Goal: Task Accomplishment & Management: Manage account settings

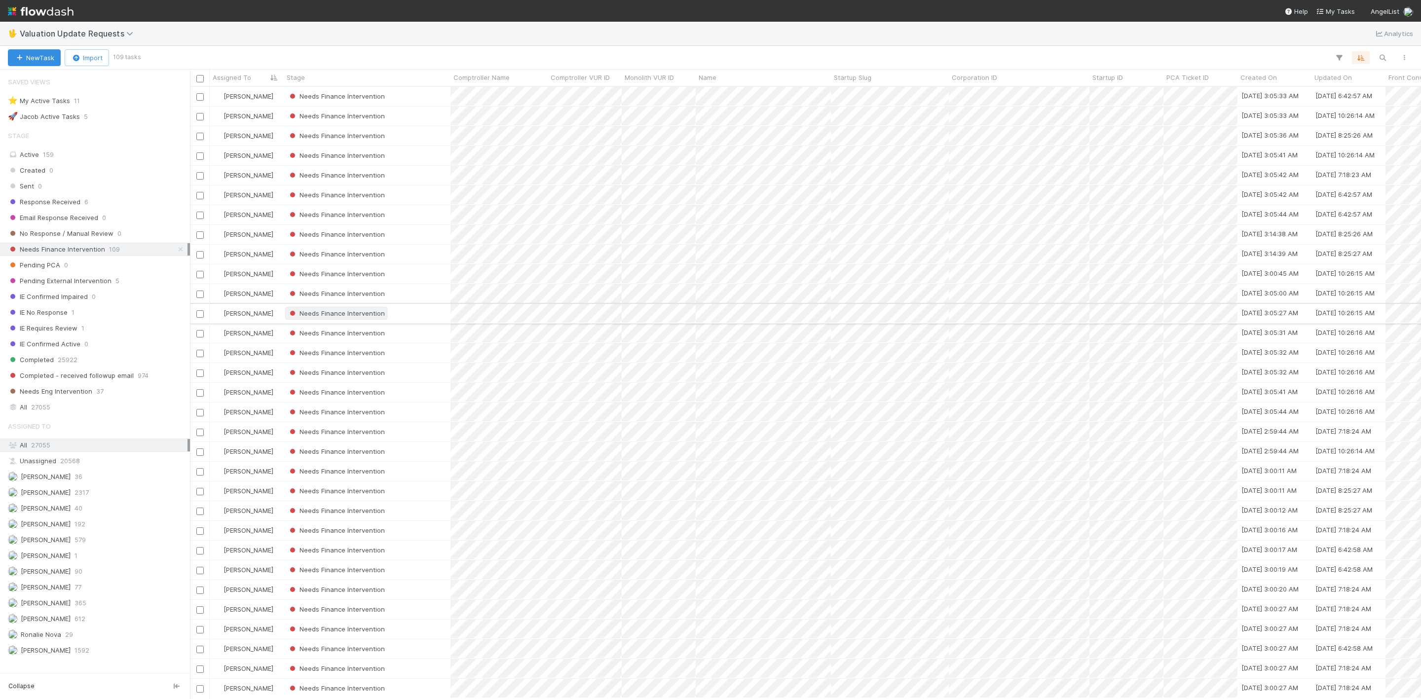
scroll to position [600, 1220]
click at [8, 8] on img at bounding box center [41, 11] width 66 height 17
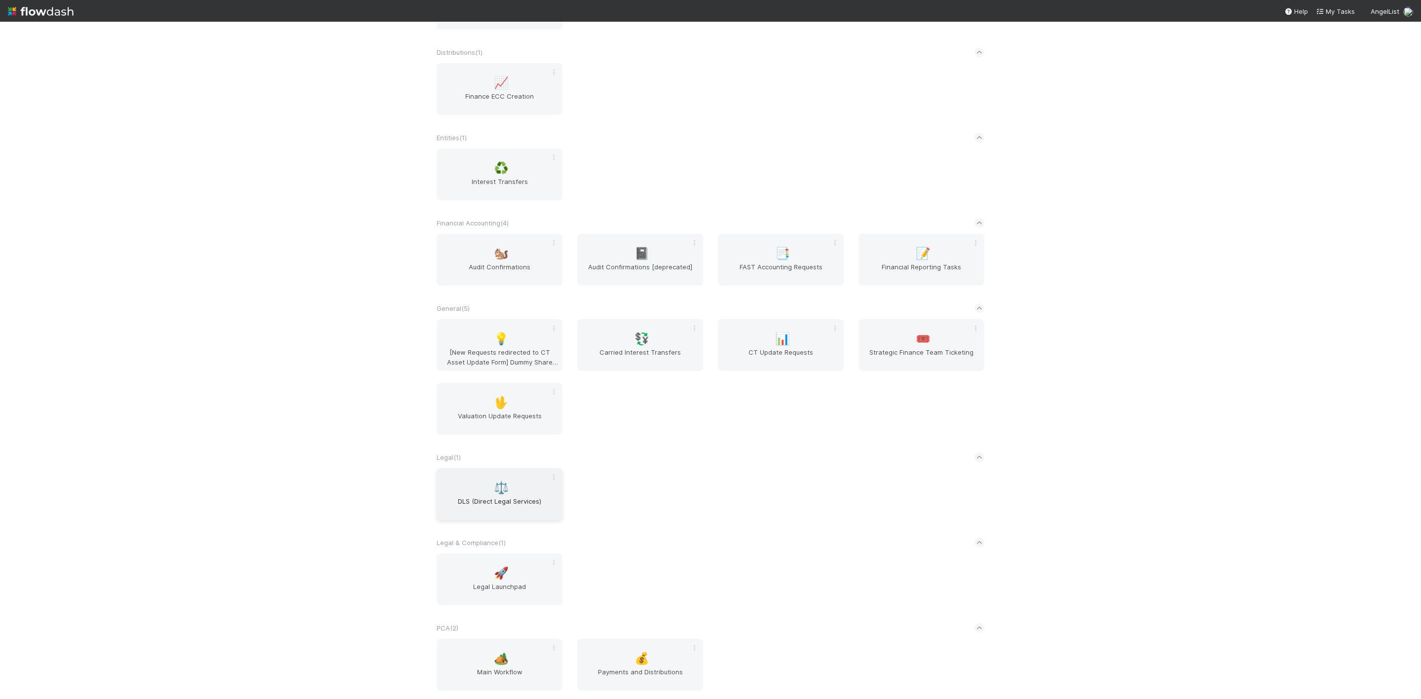
scroll to position [465, 0]
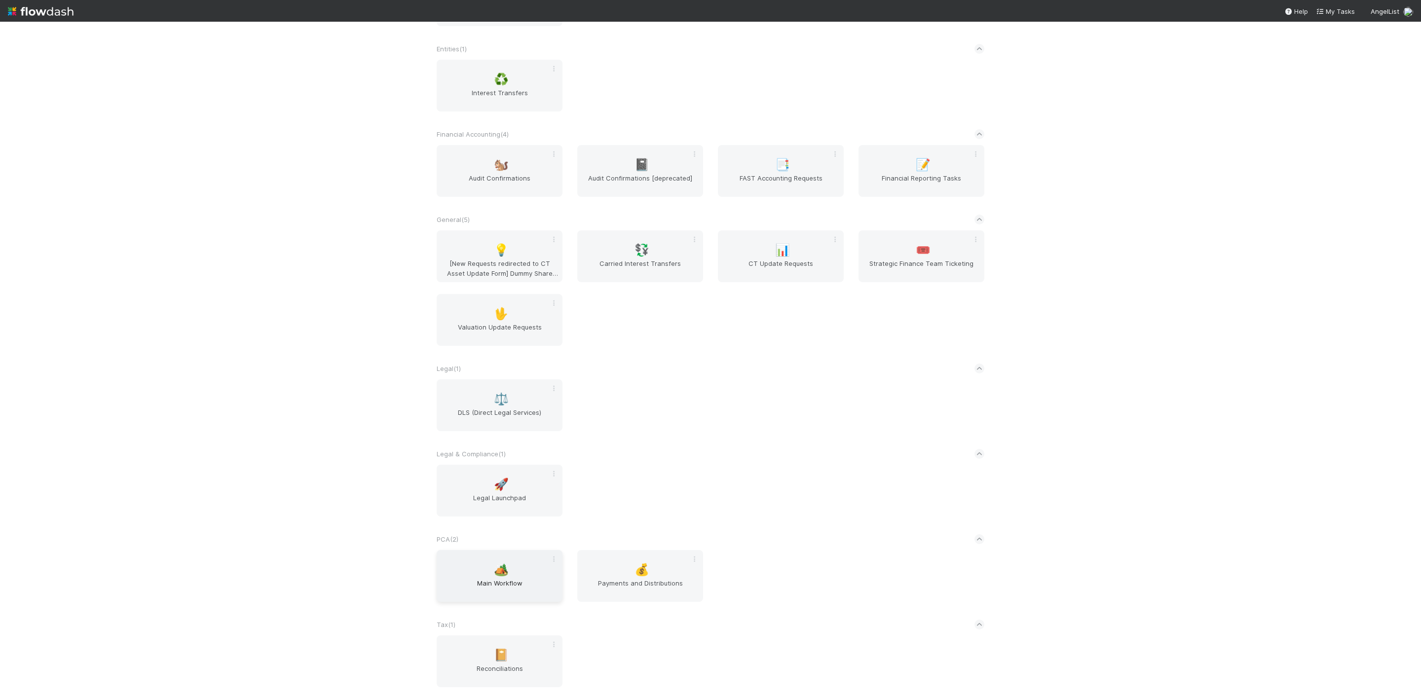
click at [508, 567] on div "🏕️ Main Workflow" at bounding box center [500, 576] width 126 height 52
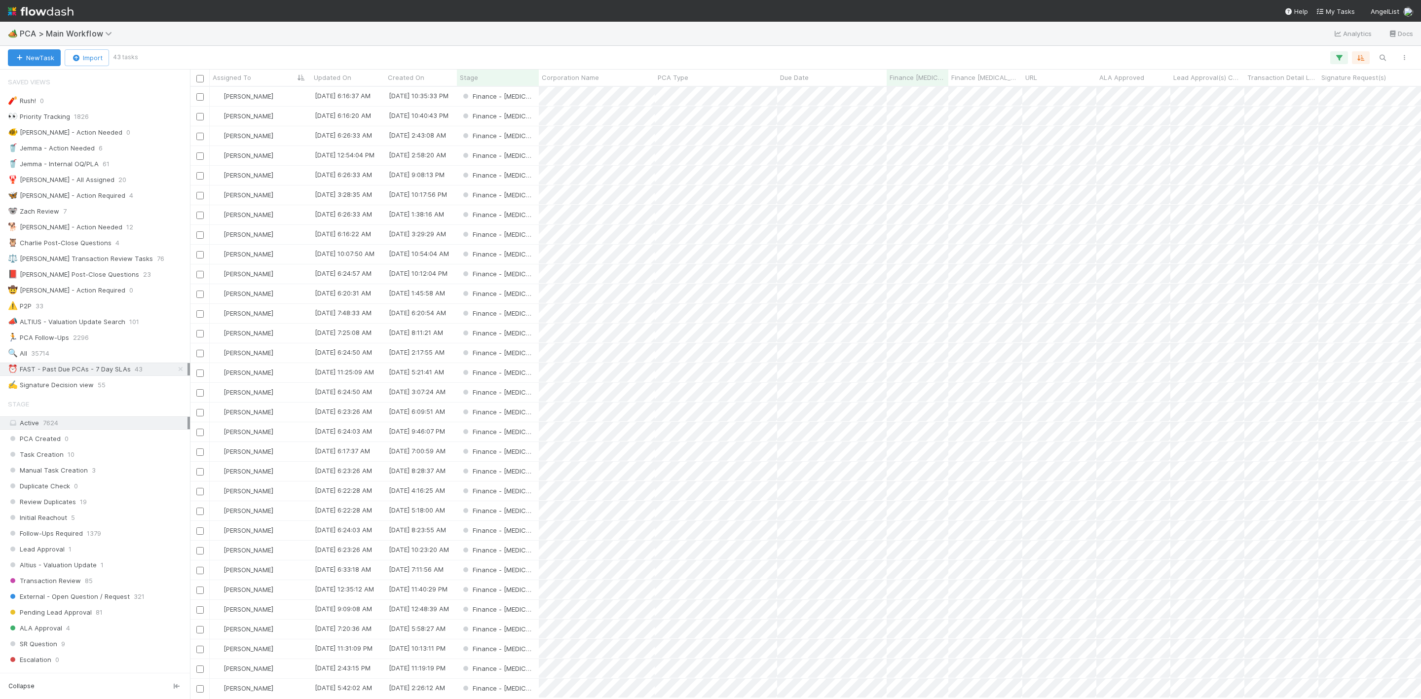
scroll to position [600, 1220]
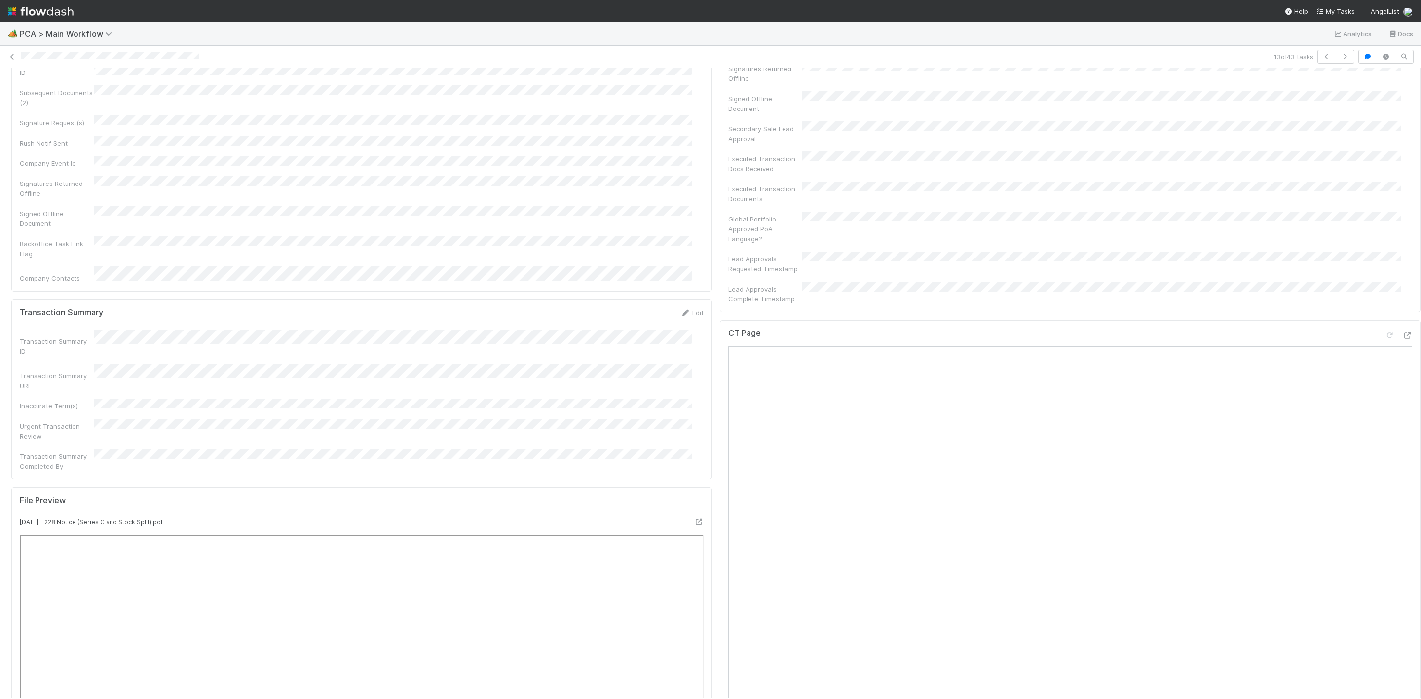
scroll to position [962, 0]
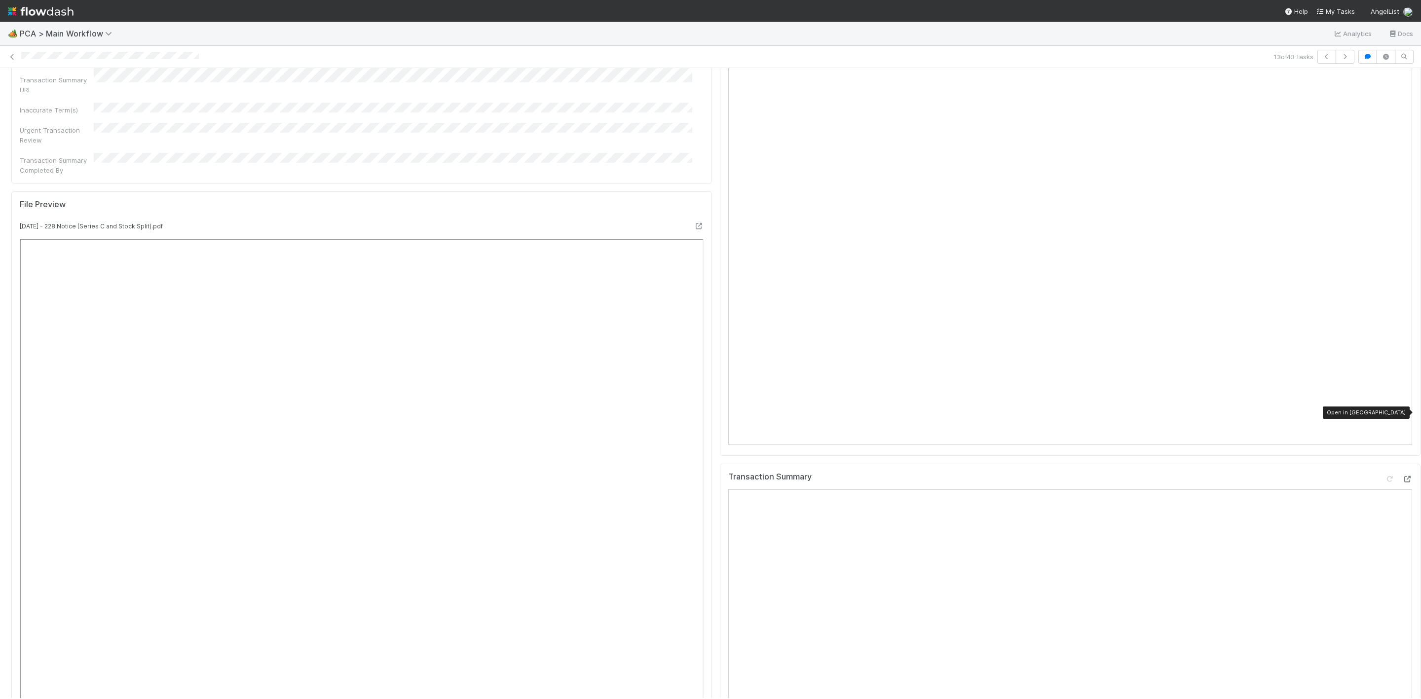
click at [1402, 474] on div at bounding box center [1407, 479] width 10 height 10
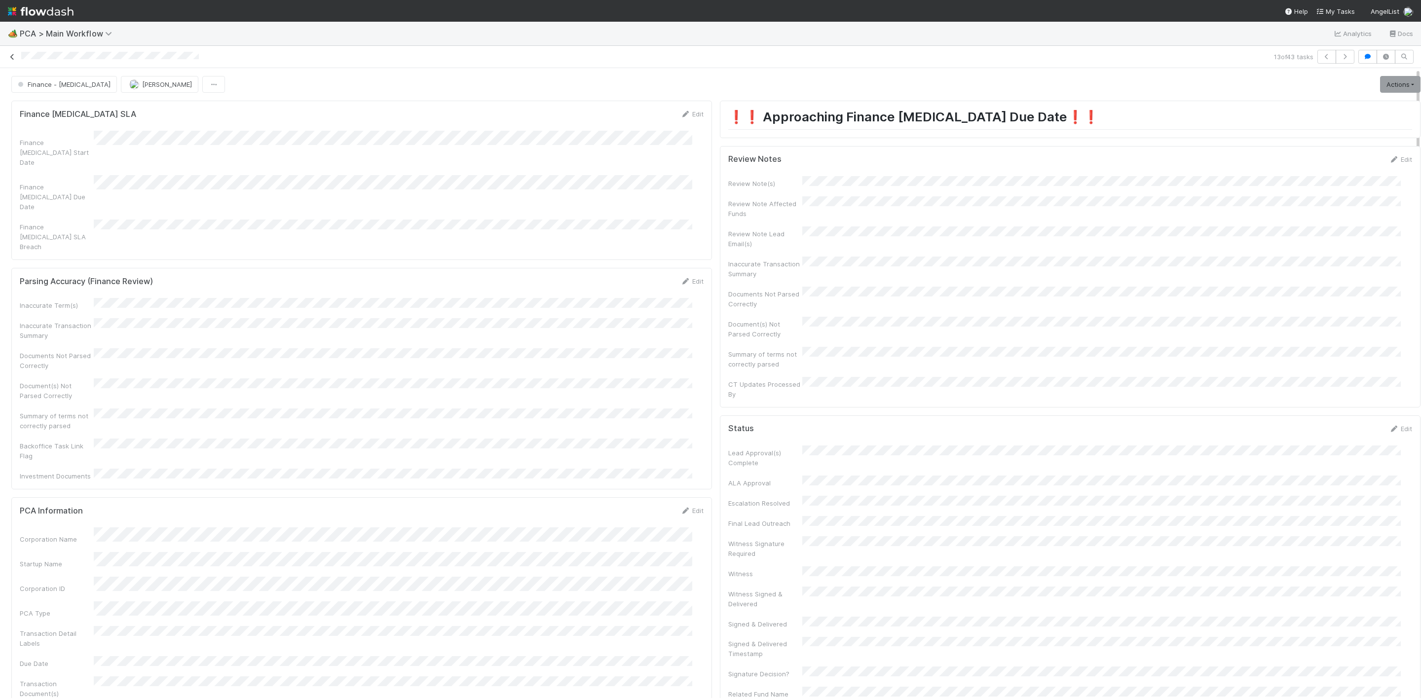
click at [14, 61] on link at bounding box center [12, 57] width 10 height 10
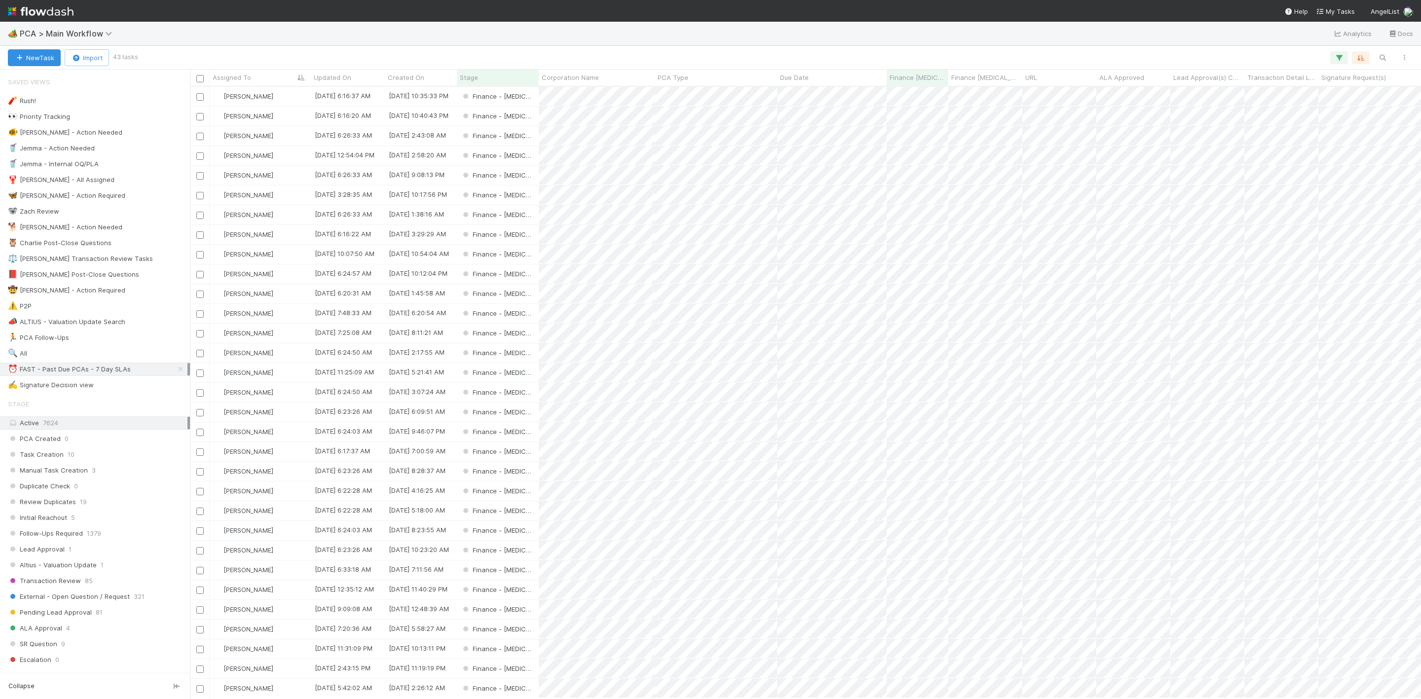
scroll to position [600, 1220]
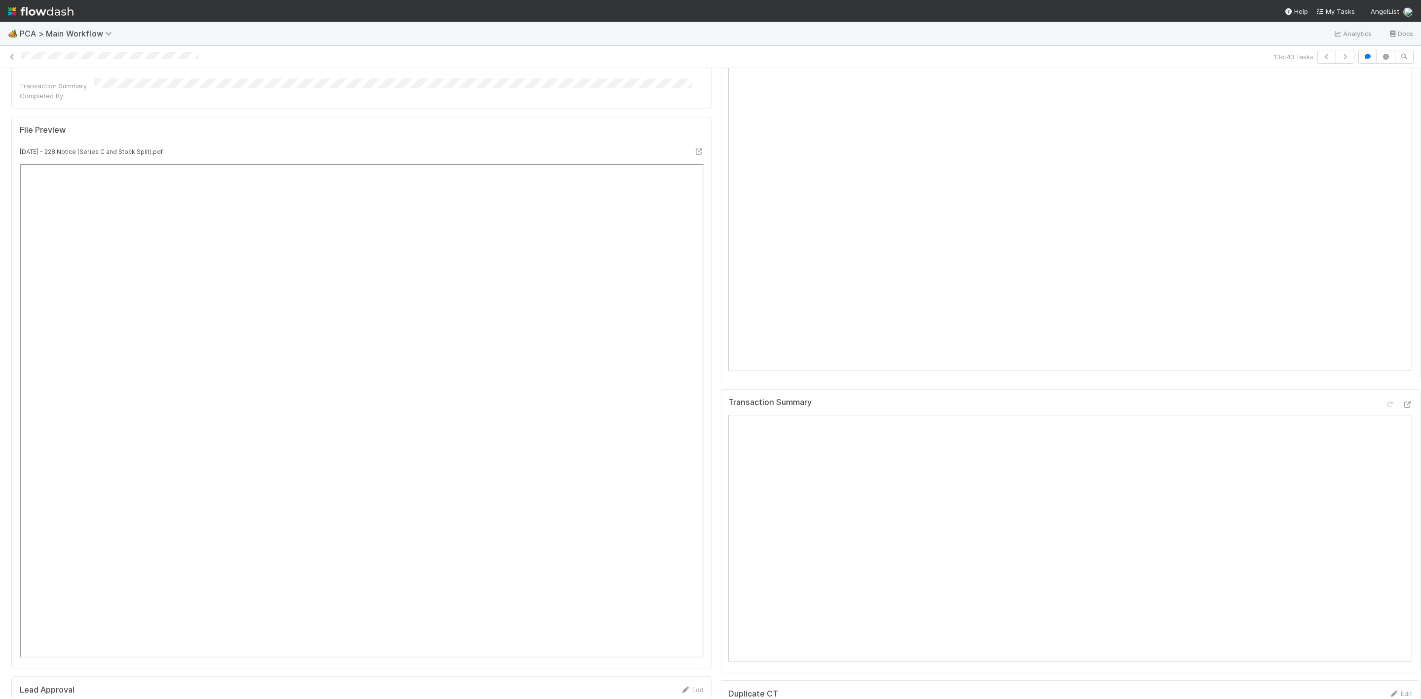
scroll to position [1036, 0]
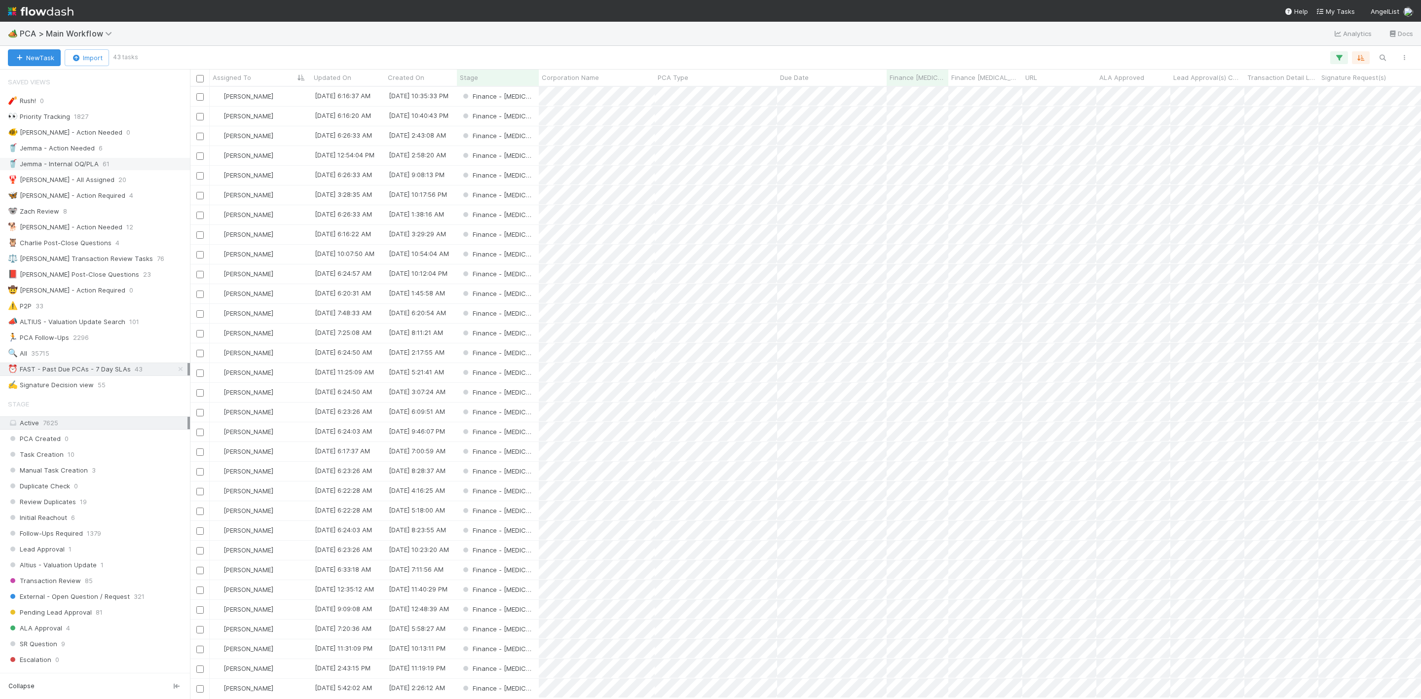
scroll to position [12, 12]
click at [526, 318] on div "Finance - [MEDICAL_DATA]" at bounding box center [498, 313] width 82 height 19
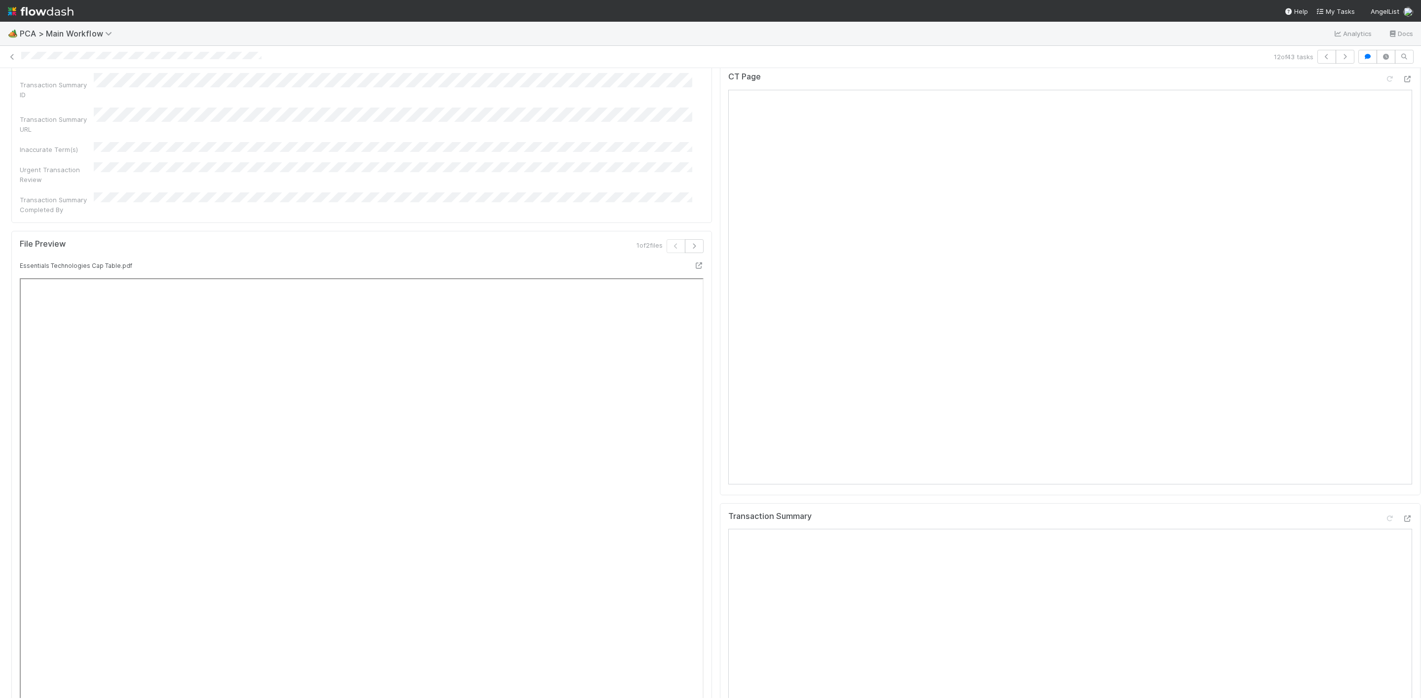
scroll to position [1036, 0]
click at [1402, 402] on icon at bounding box center [1407, 405] width 10 height 6
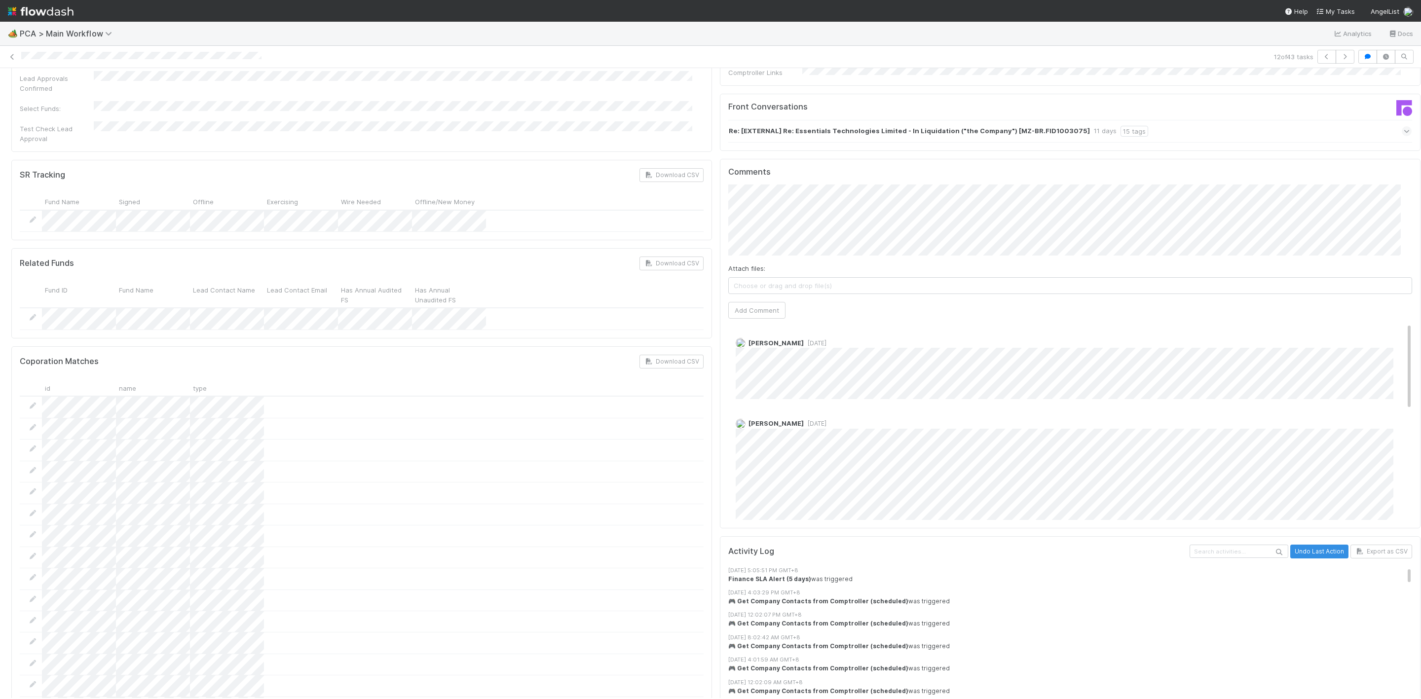
scroll to position [1628, 0]
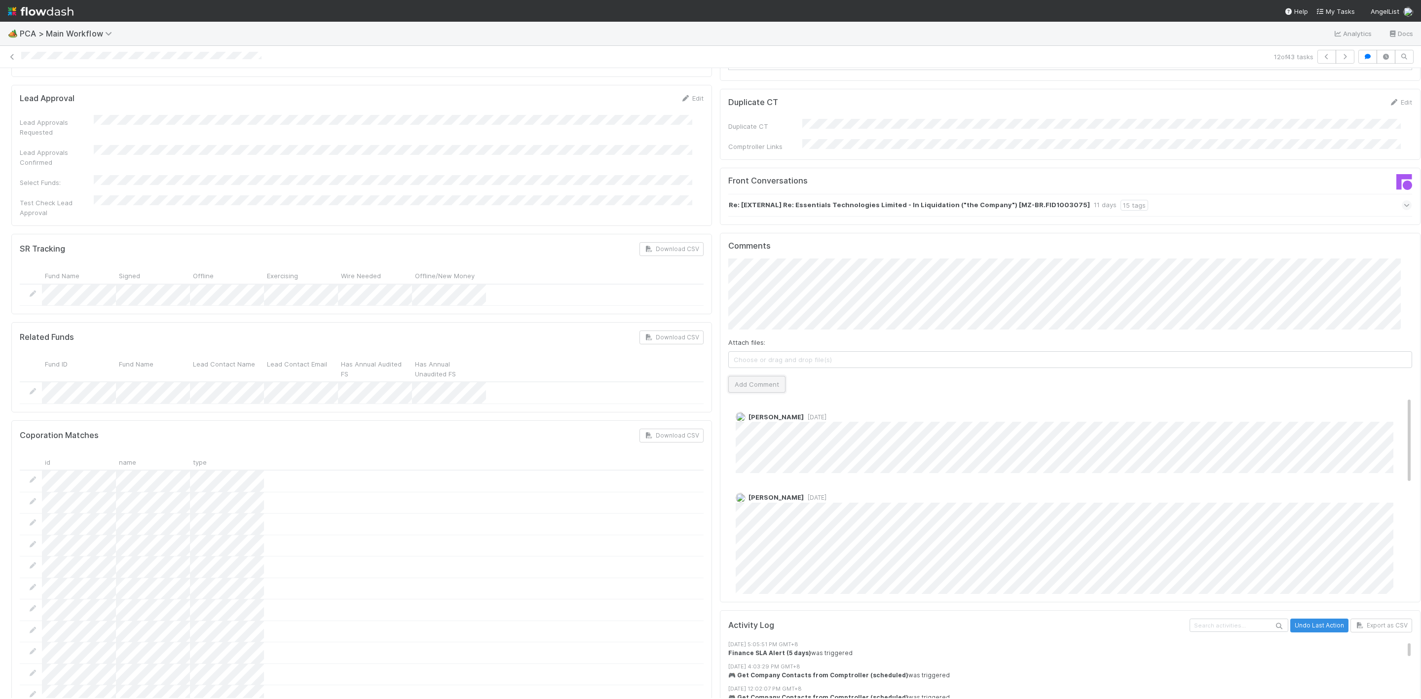
click at [765, 376] on button "Add Comment" at bounding box center [756, 384] width 57 height 17
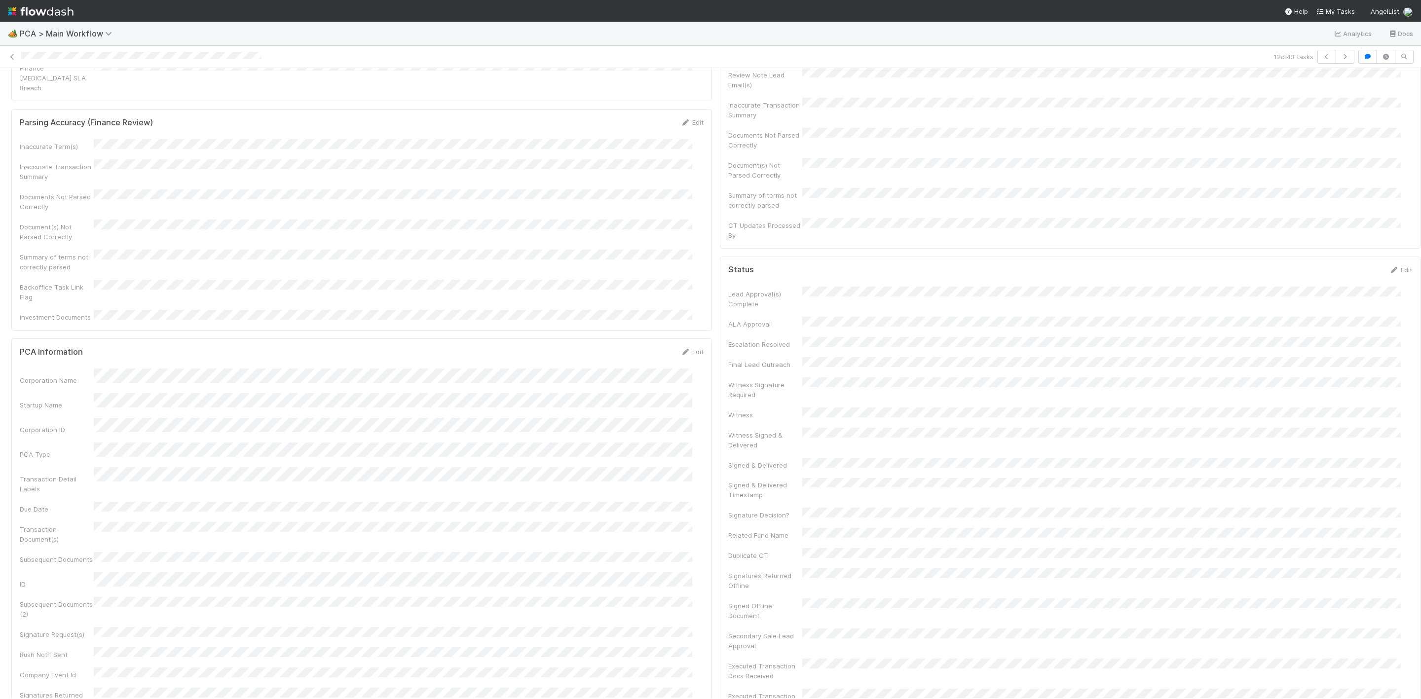
scroll to position [0, 0]
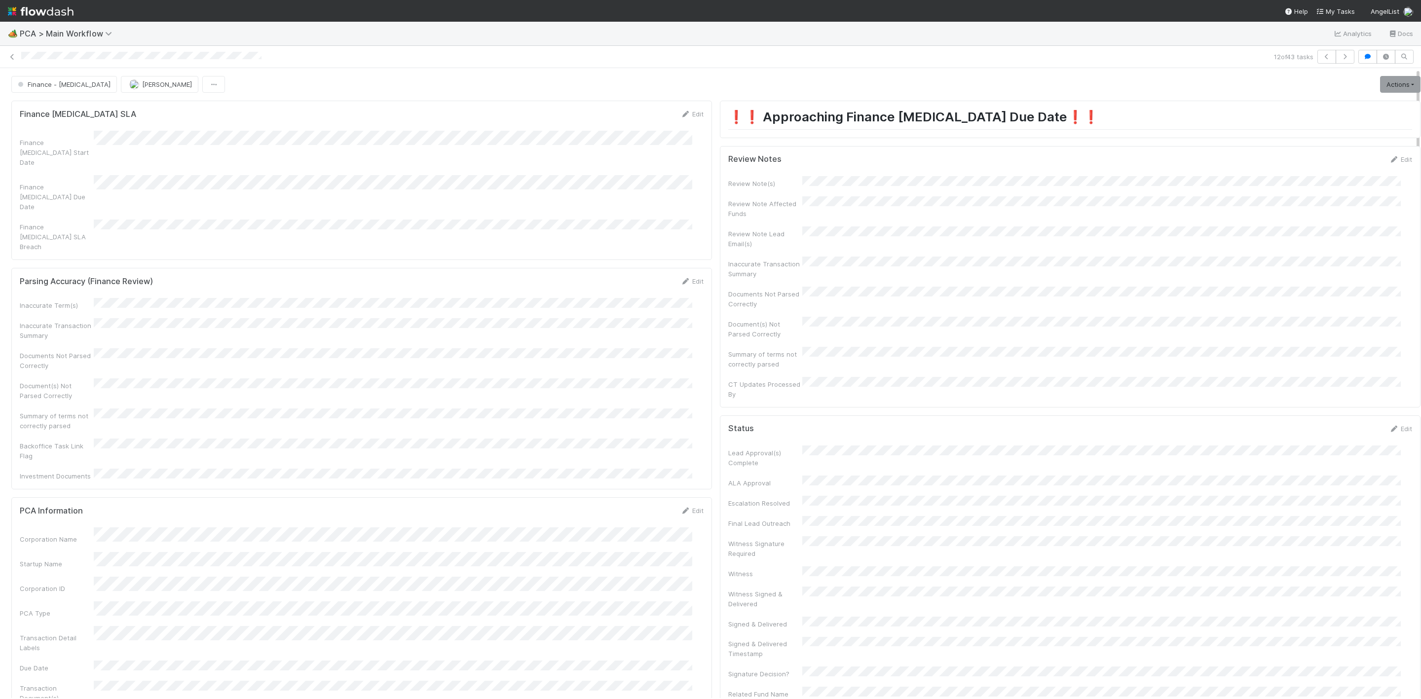
click at [1379, 167] on form "Review Notes Edit Review Note(s) Review Note Affected Funds Review Note Lead Em…" at bounding box center [1070, 276] width 684 height 245
click at [1389, 160] on link "Edit" at bounding box center [1400, 159] width 23 height 8
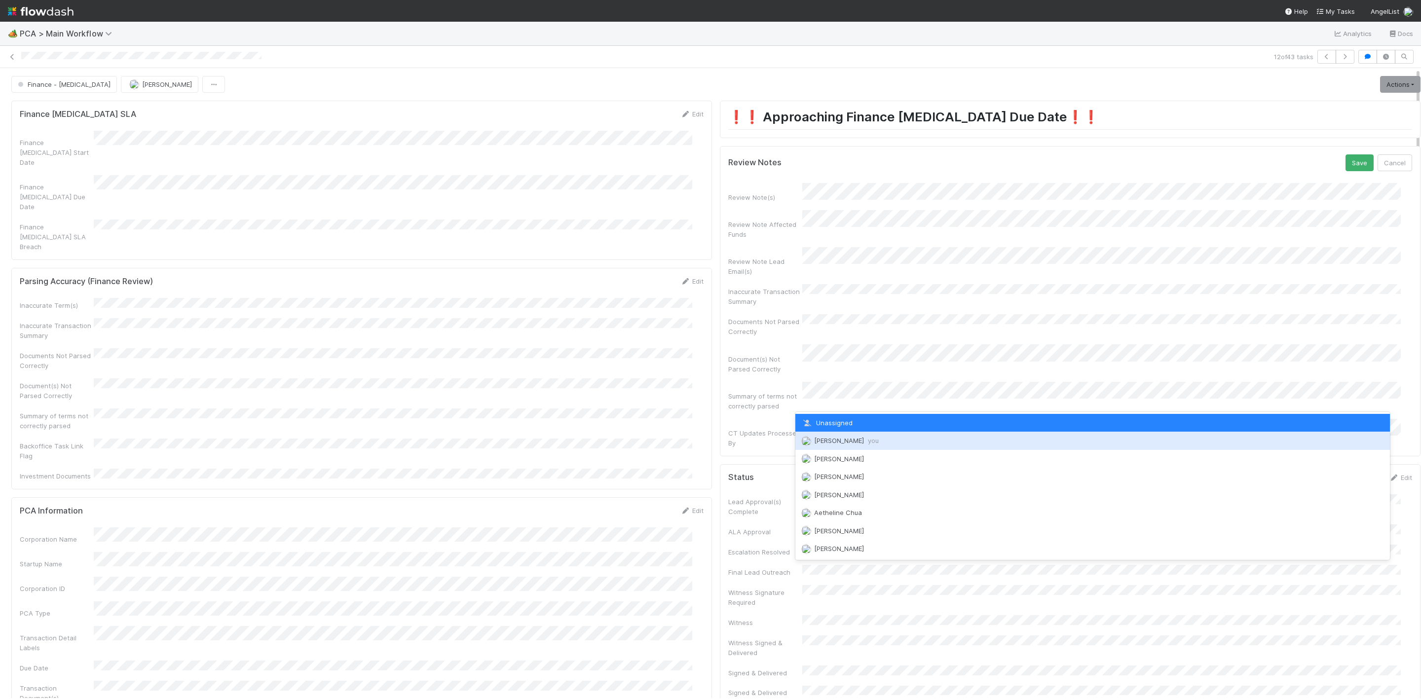
click at [840, 437] on span "Janice Garcia you" at bounding box center [846, 441] width 65 height 8
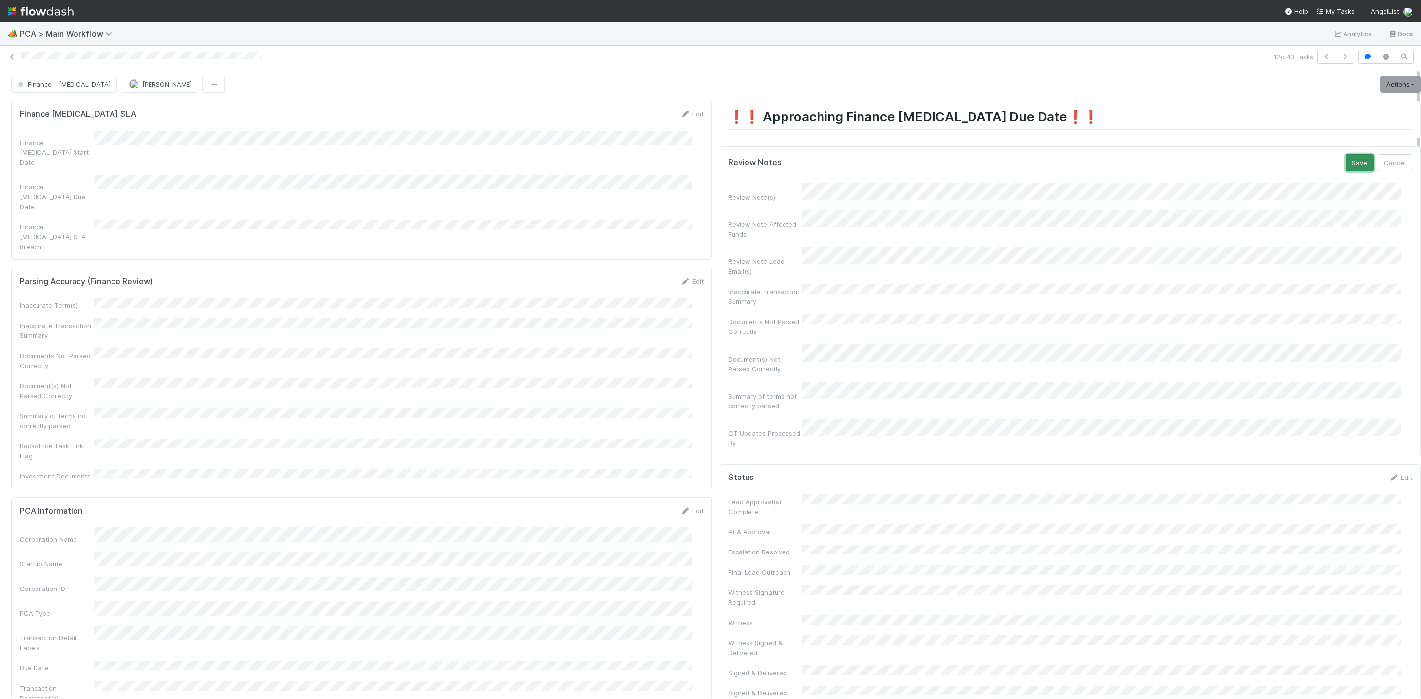
click at [1346, 166] on button "Save" at bounding box center [1360, 162] width 28 height 17
drag, startPoint x: 1371, startPoint y: 88, endPoint x: 1361, endPoint y: 92, distance: 10.8
click at [1380, 88] on link "Actions" at bounding box center [1400, 84] width 40 height 17
click at [1287, 134] on button "Move to Finance Review" at bounding box center [1344, 133] width 160 height 14
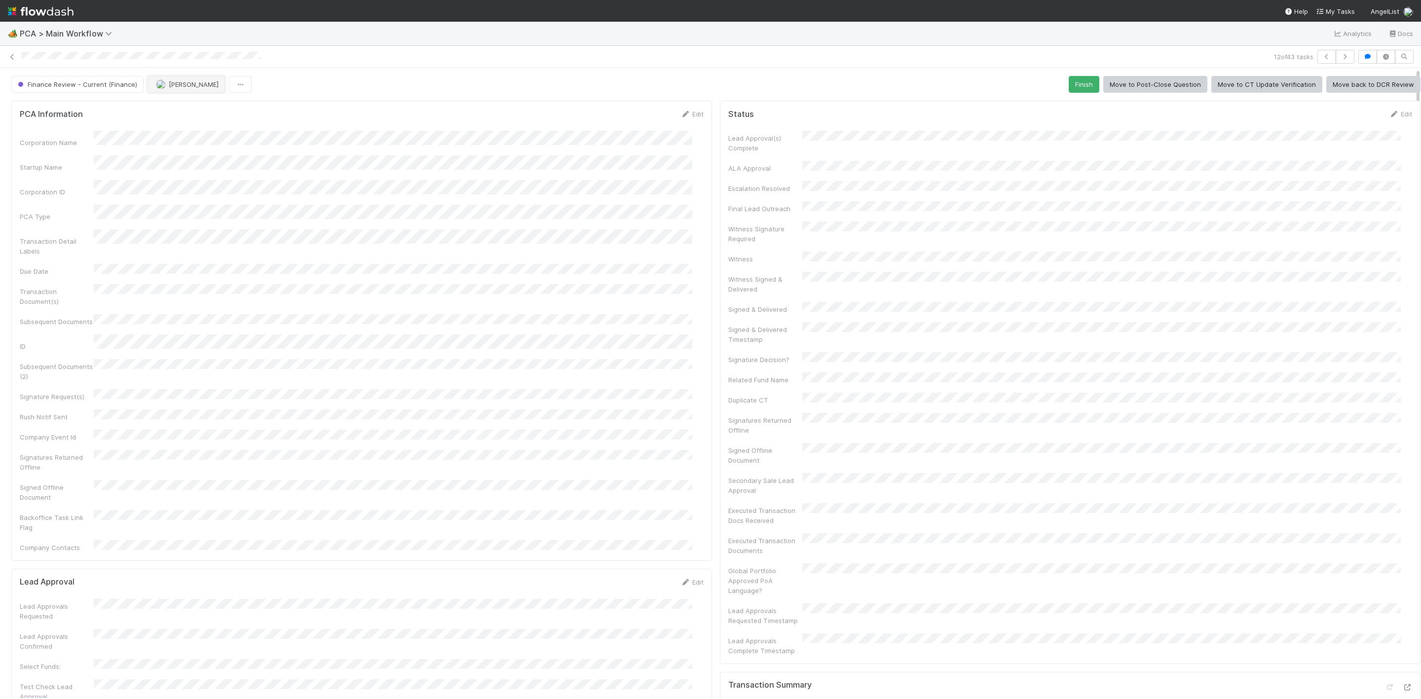
click at [184, 89] on button "[PERSON_NAME]" at bounding box center [186, 84] width 77 height 17
click at [197, 112] on span "[PERSON_NAME]" at bounding box center [186, 111] width 50 height 8
click at [13, 55] on icon at bounding box center [12, 57] width 10 height 6
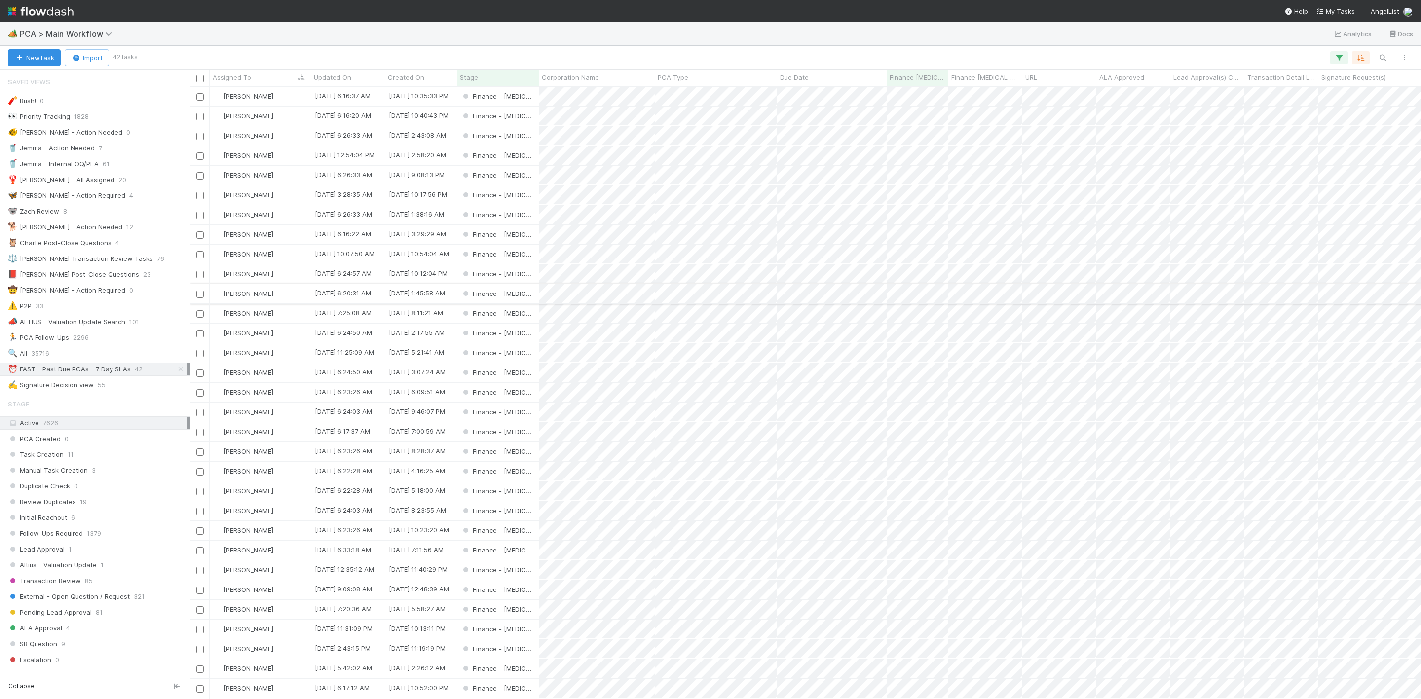
click at [530, 295] on div "Finance - [MEDICAL_DATA]" at bounding box center [498, 293] width 82 height 19
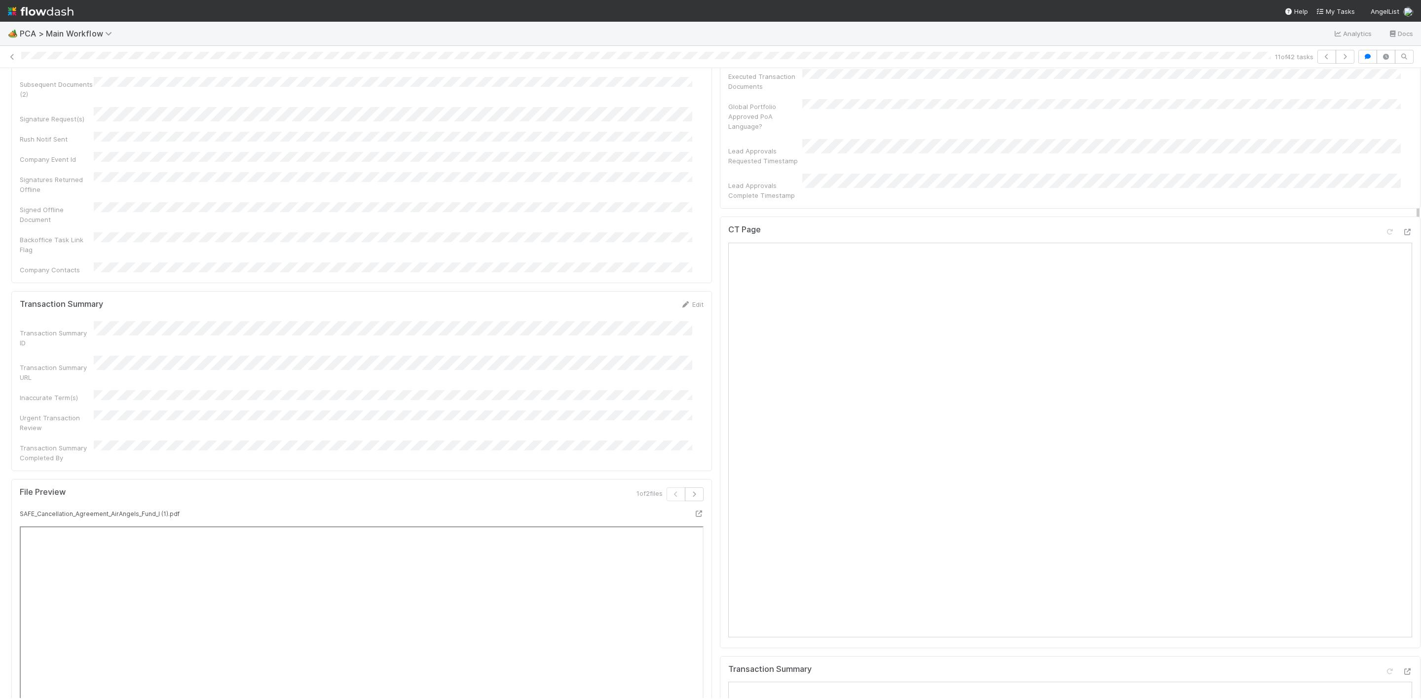
scroll to position [888, 0]
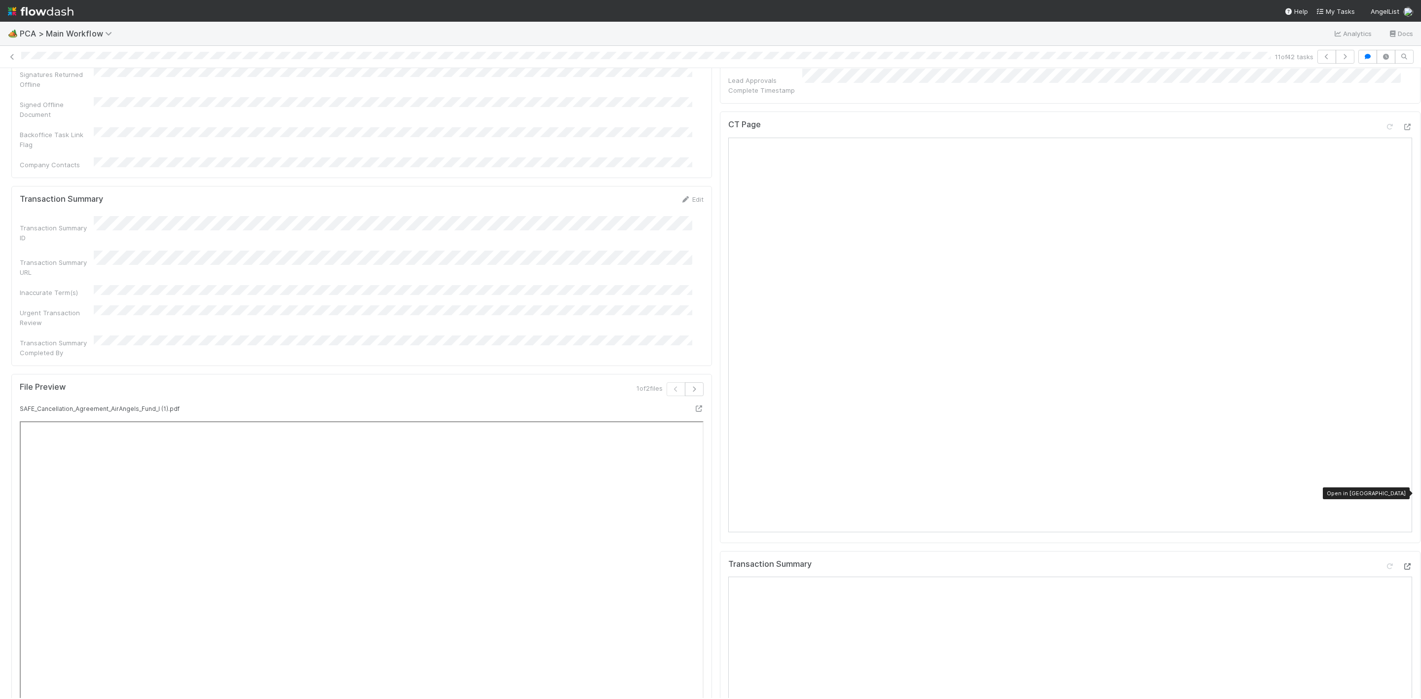
click at [1402, 564] on icon at bounding box center [1407, 567] width 10 height 6
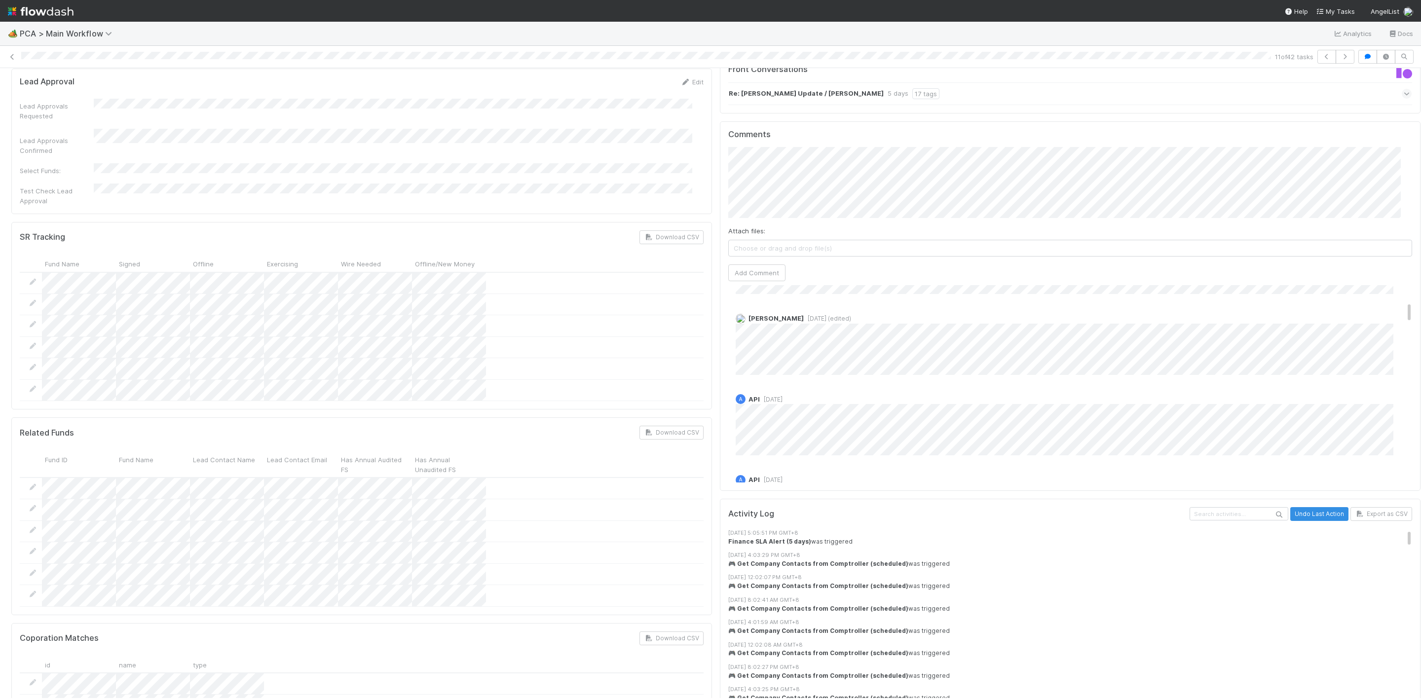
scroll to position [1673, 0]
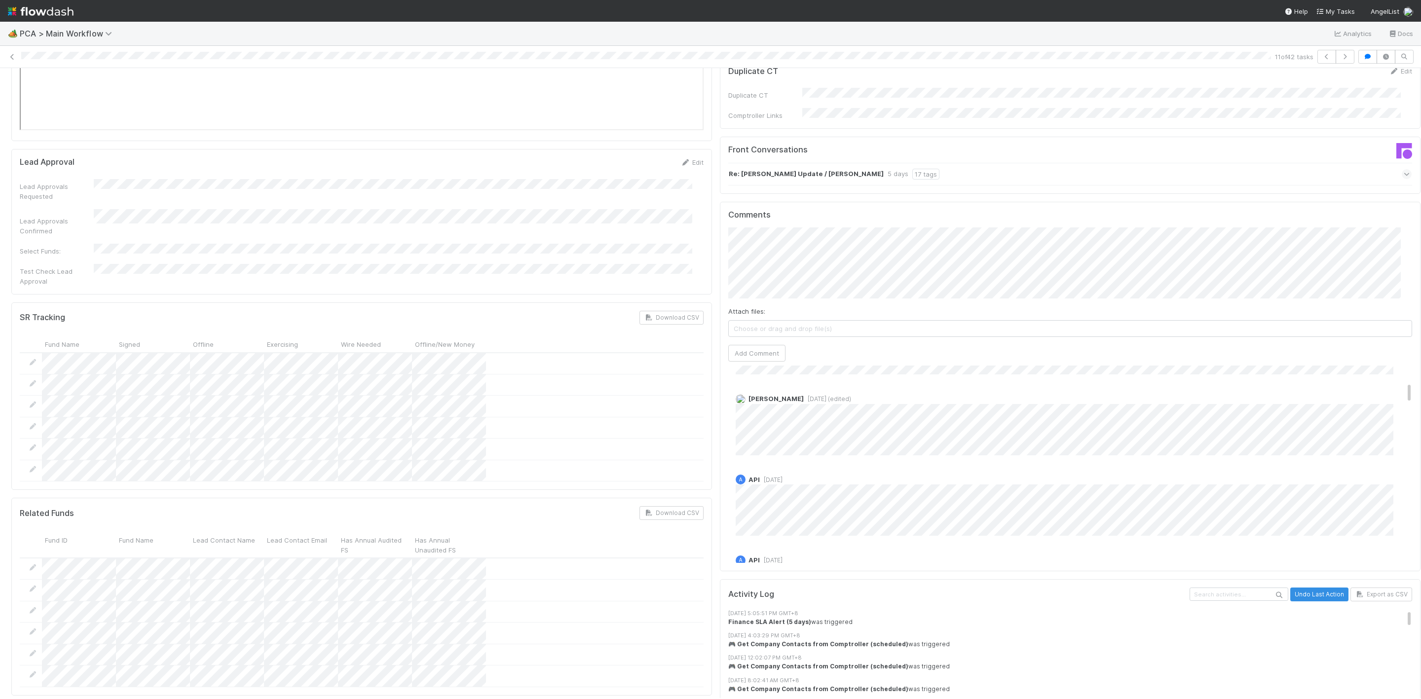
click at [728, 386] on div "Zachary Conley 6 days ago (edited)" at bounding box center [1075, 420] width 695 height 69
click at [683, 218] on div "Finance ICU SLA Edit Finance ICU Start Date Finance ICU Due Date Finance ICU SL…" at bounding box center [715, 506] width 1417 height 4165
click at [678, 237] on div "Finance ICU SLA Edit Finance ICU Start Date Finance ICU Due Date Finance ICU SL…" at bounding box center [715, 506] width 1417 height 4165
click at [758, 359] on button "Add Comment" at bounding box center [756, 367] width 57 height 17
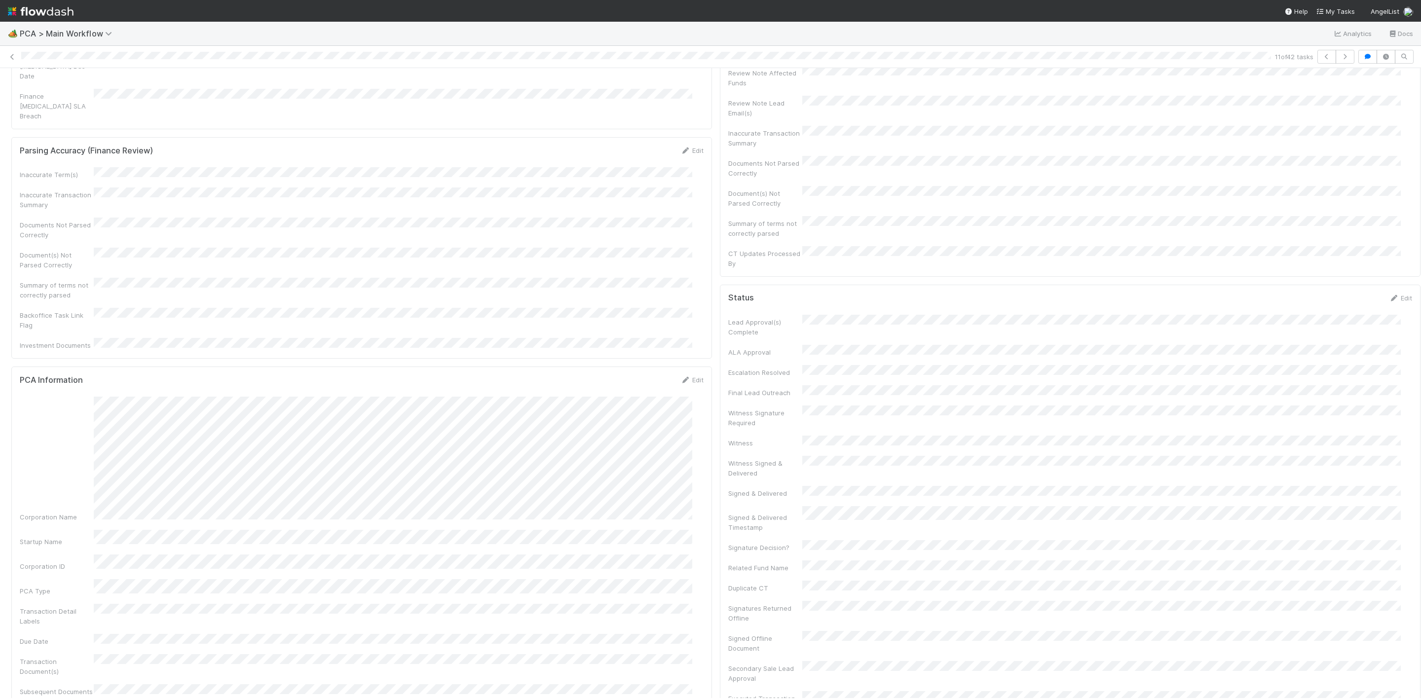
scroll to position [0, 0]
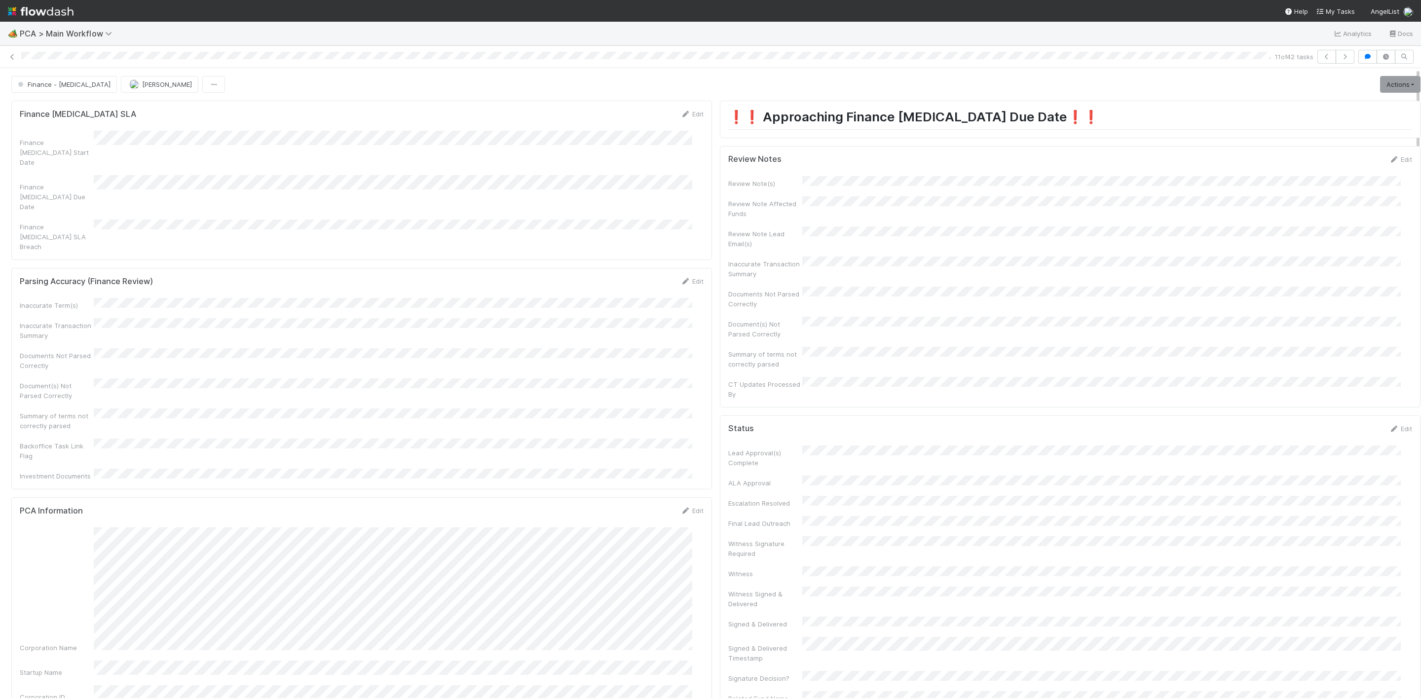
drag, startPoint x: 1386, startPoint y: 163, endPoint x: 1244, endPoint y: 234, distance: 159.1
click at [1389, 163] on link "Edit" at bounding box center [1400, 159] width 23 height 8
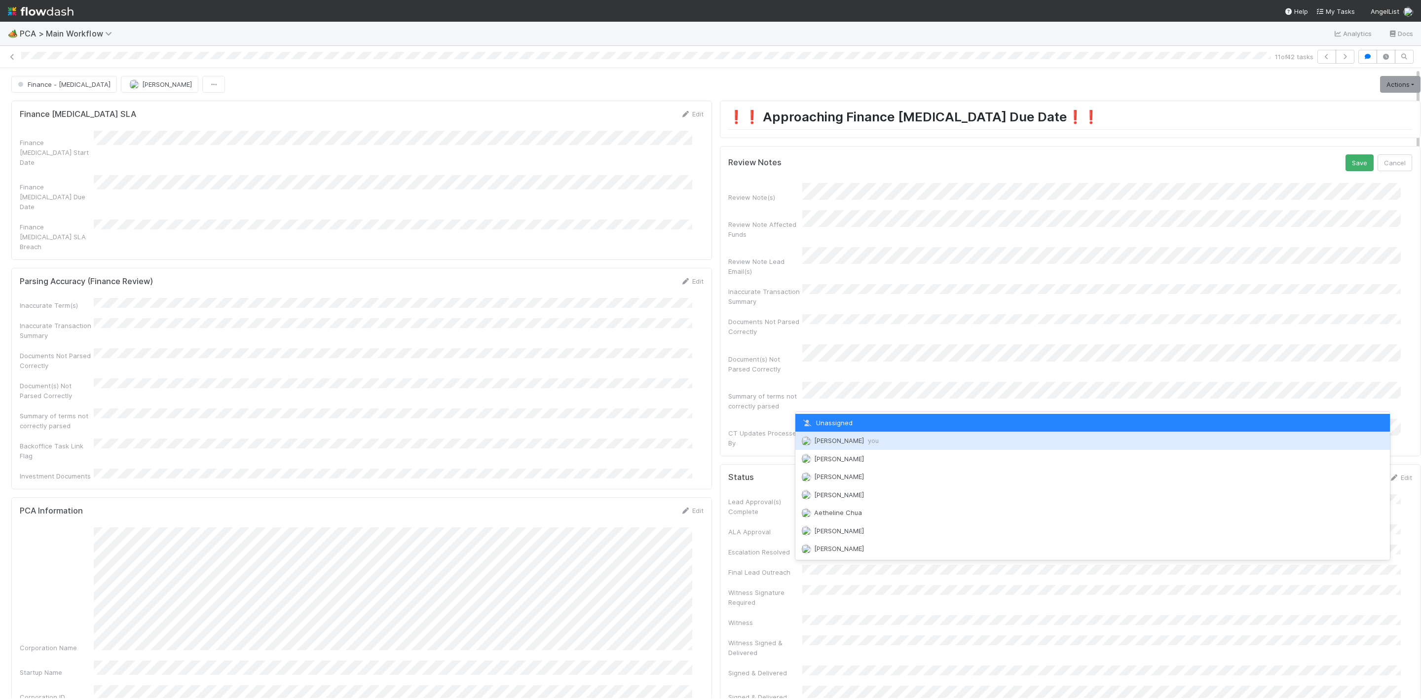
click at [841, 432] on div "Janice Garcia you" at bounding box center [1092, 441] width 595 height 18
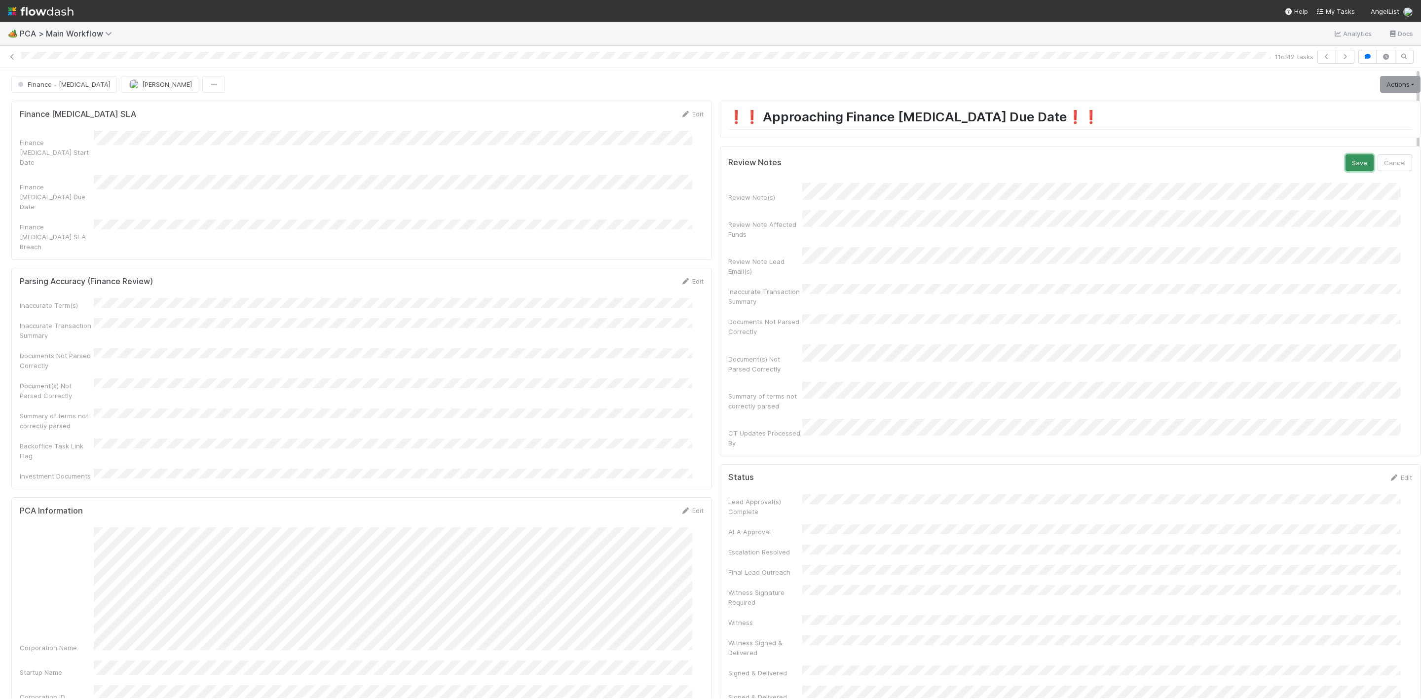
click at [1346, 169] on button "Save" at bounding box center [1360, 162] width 28 height 17
click at [1382, 80] on link "Actions" at bounding box center [1400, 84] width 40 height 17
click at [1287, 137] on button "Move to Finance Review" at bounding box center [1344, 133] width 160 height 14
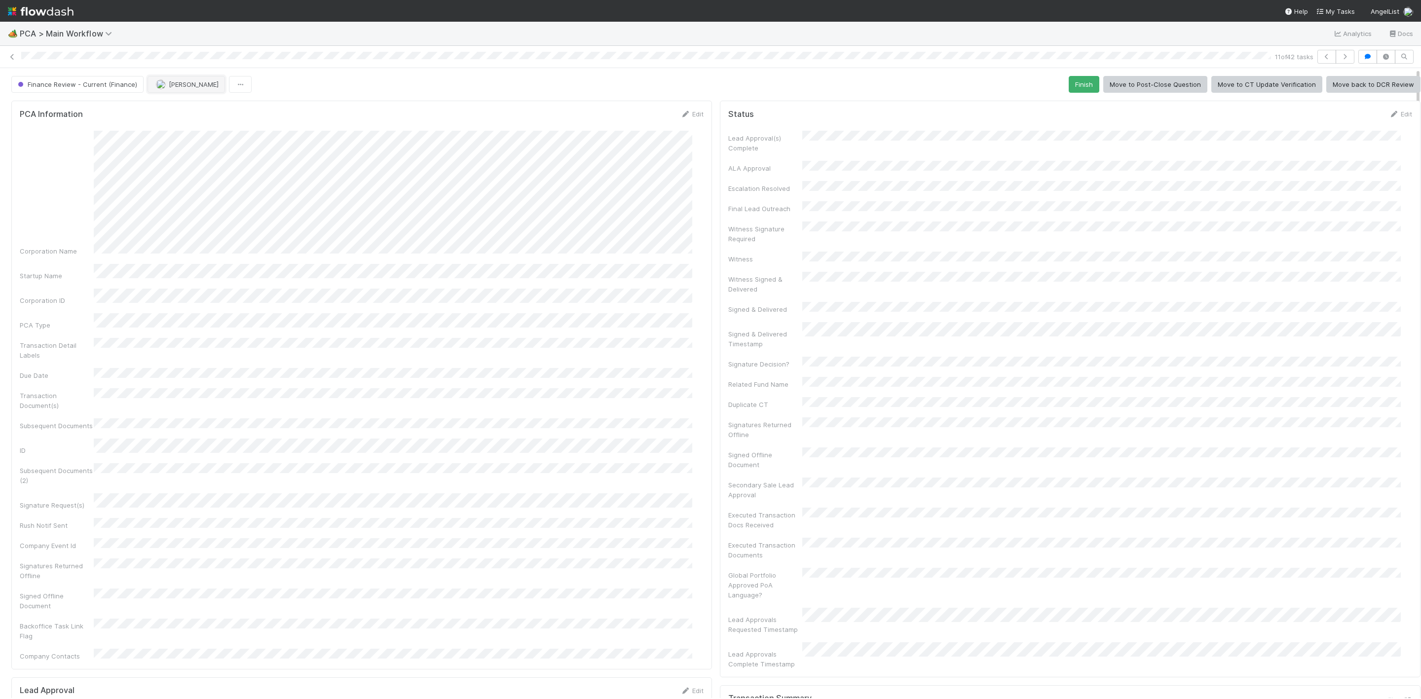
click at [185, 88] on span "[PERSON_NAME]" at bounding box center [194, 84] width 50 height 8
click at [190, 114] on div "[PERSON_NAME]" at bounding box center [211, 111] width 139 height 18
click at [13, 56] on icon at bounding box center [12, 57] width 10 height 6
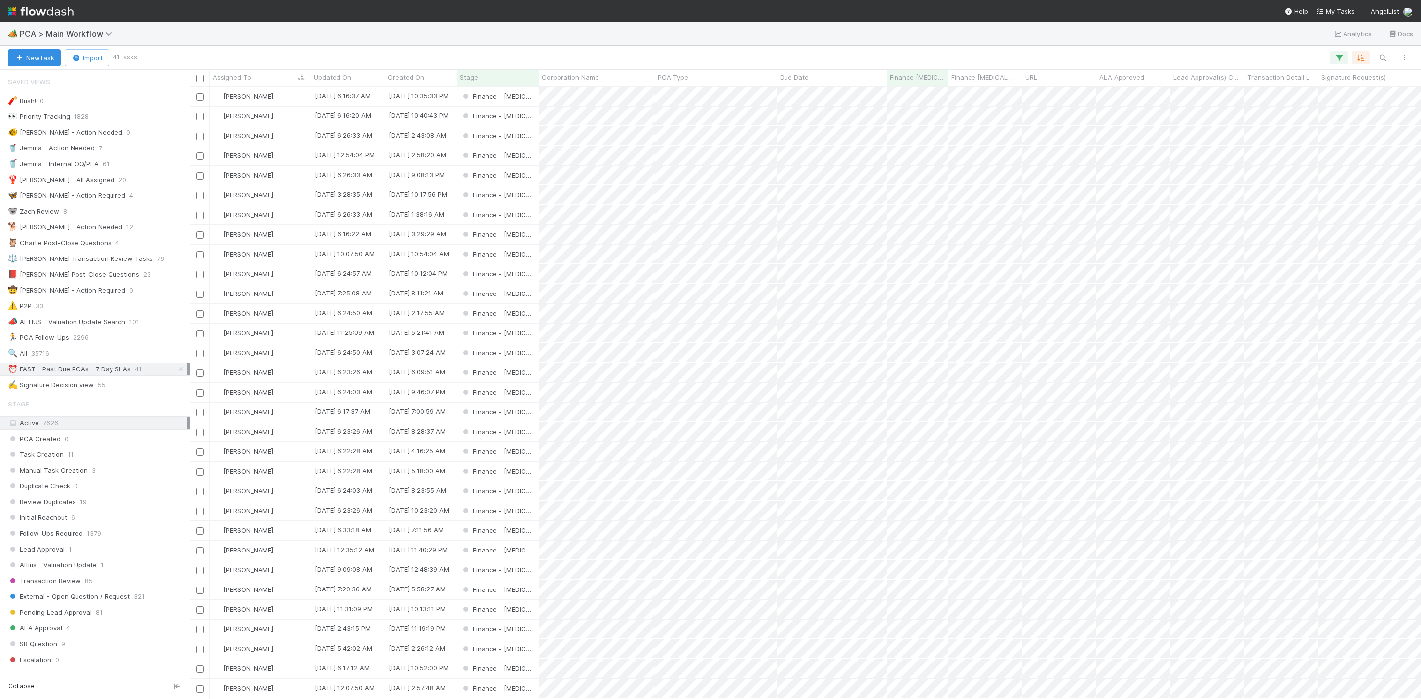
scroll to position [600, 1220]
click at [528, 271] on div "Finance - [MEDICAL_DATA]" at bounding box center [498, 273] width 82 height 19
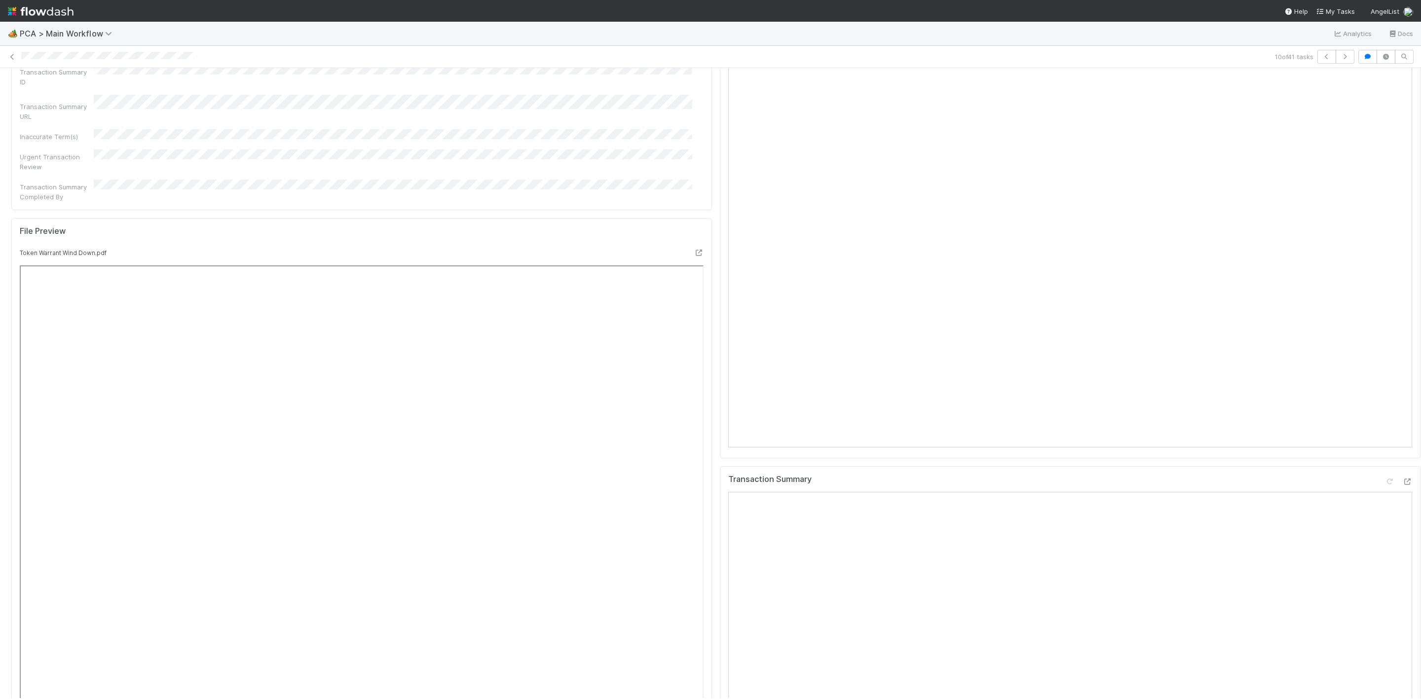
scroll to position [814, 0]
click at [15, 52] on link at bounding box center [12, 57] width 10 height 10
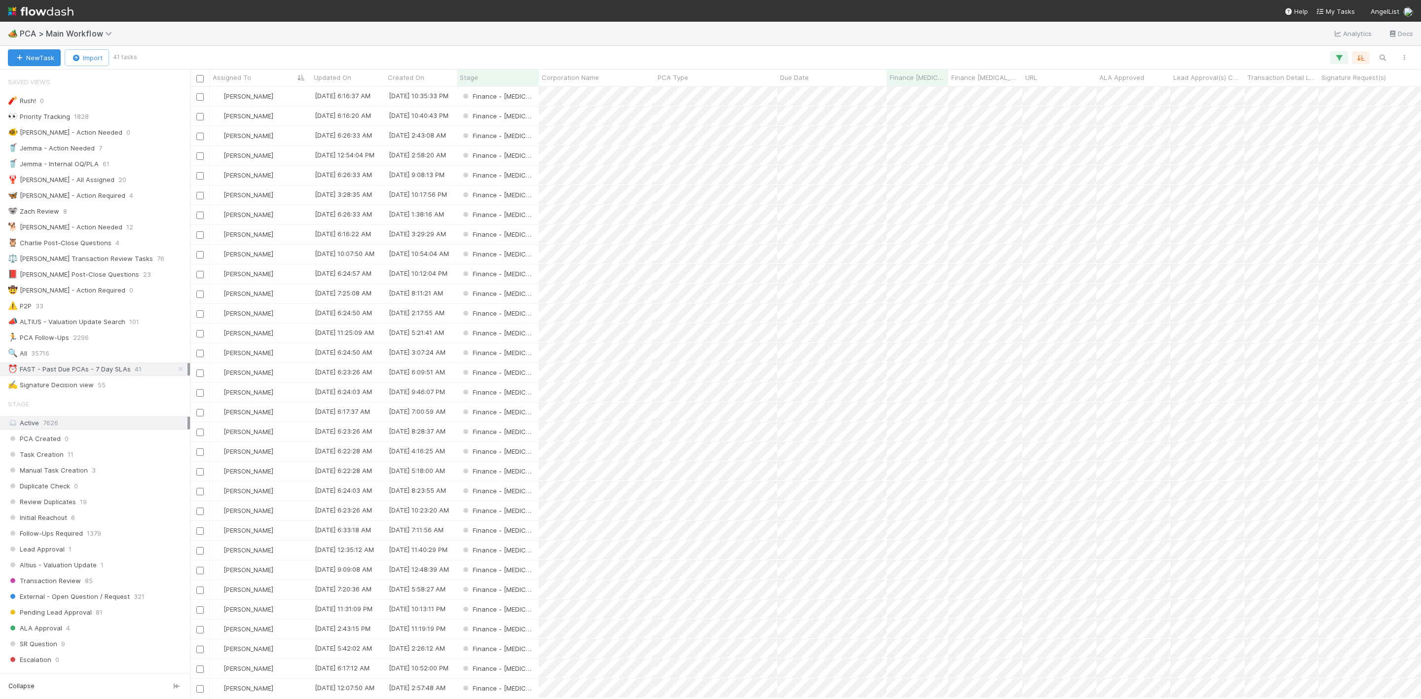
scroll to position [600, 1220]
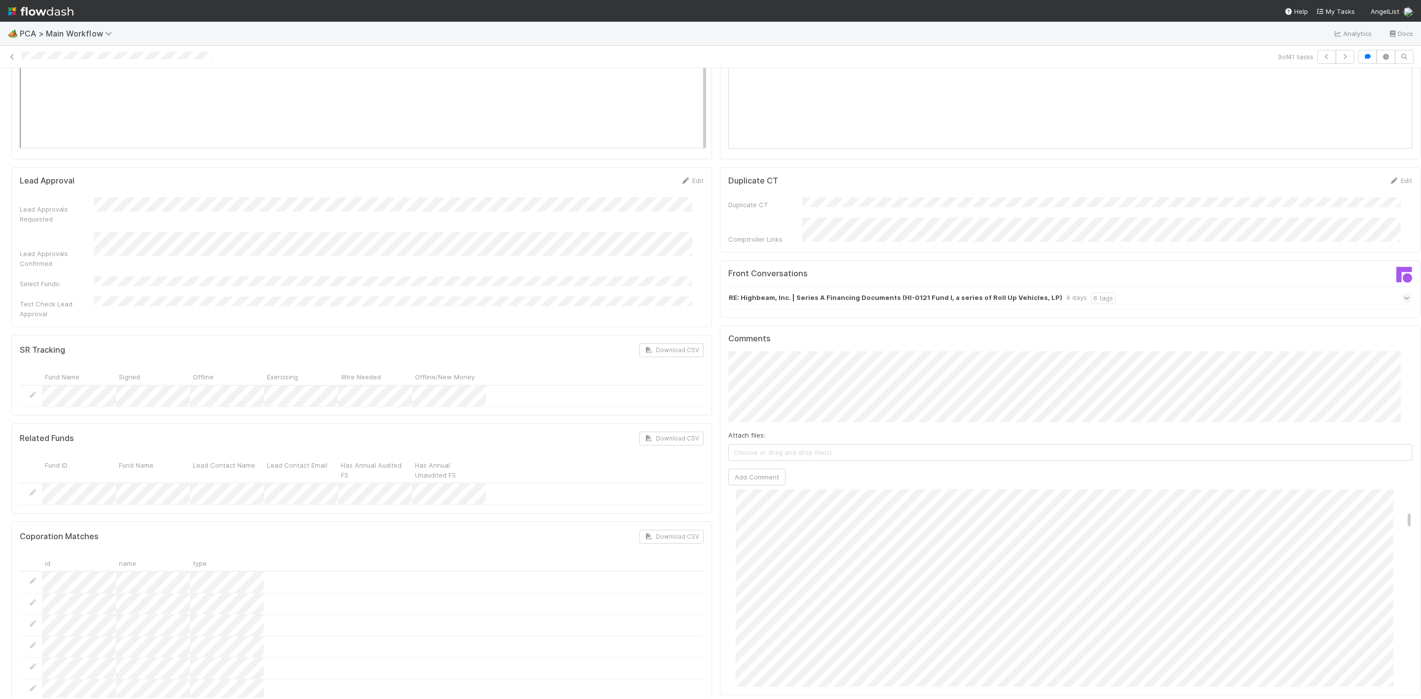
scroll to position [298, 0]
click at [12, 52] on link at bounding box center [12, 57] width 10 height 10
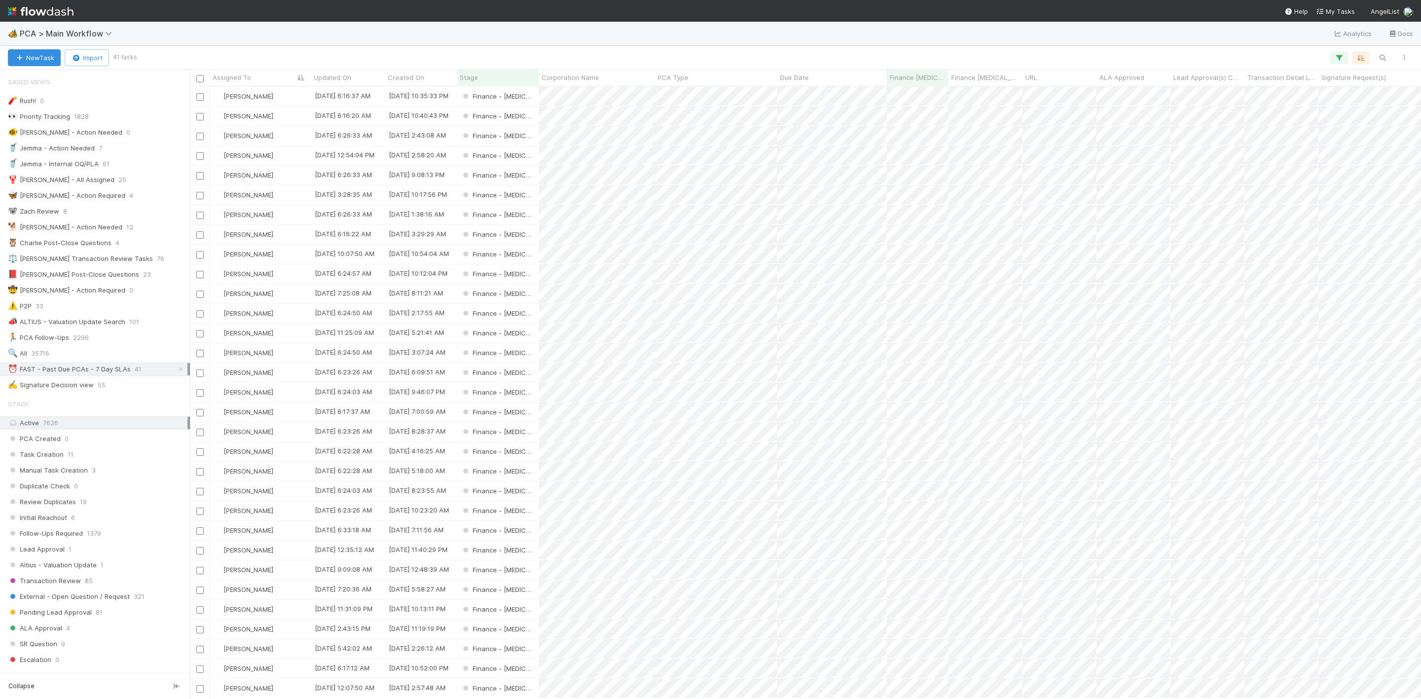
scroll to position [600, 1220]
click at [527, 233] on div "Finance - [MEDICAL_DATA]" at bounding box center [498, 234] width 82 height 19
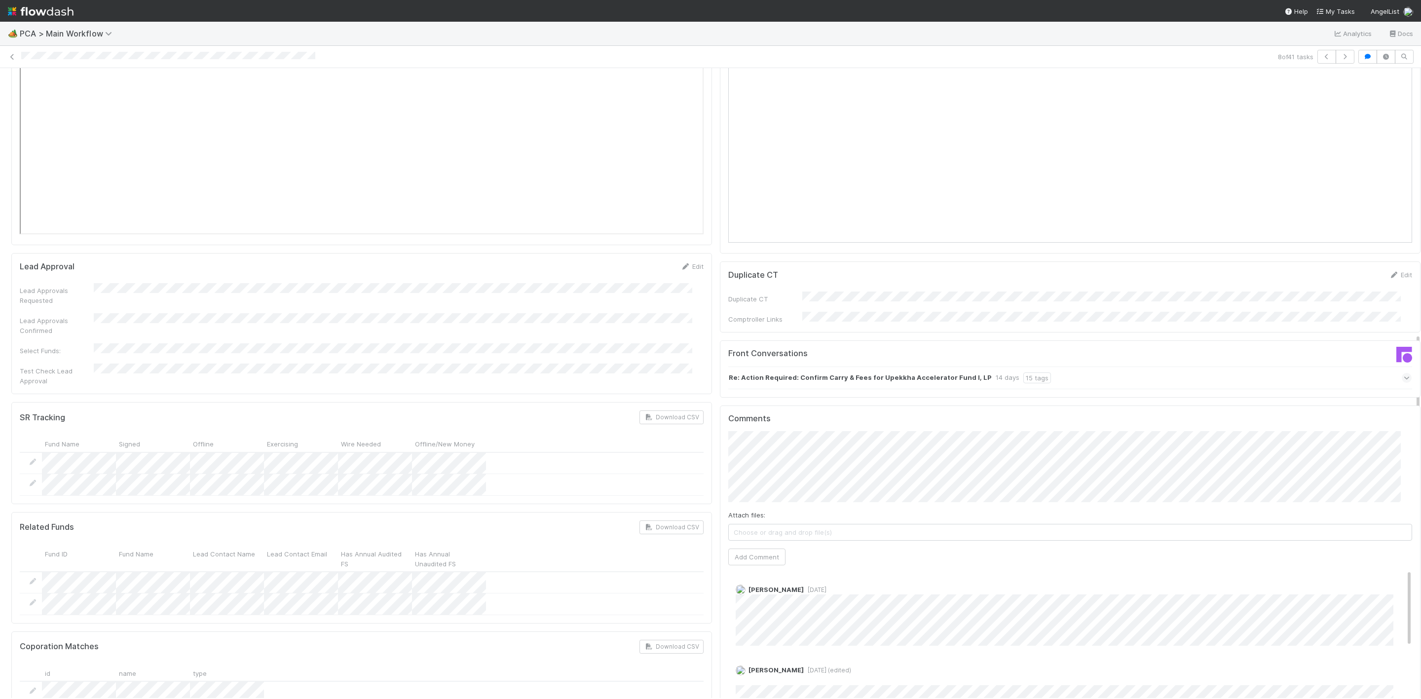
scroll to position [1554, 0]
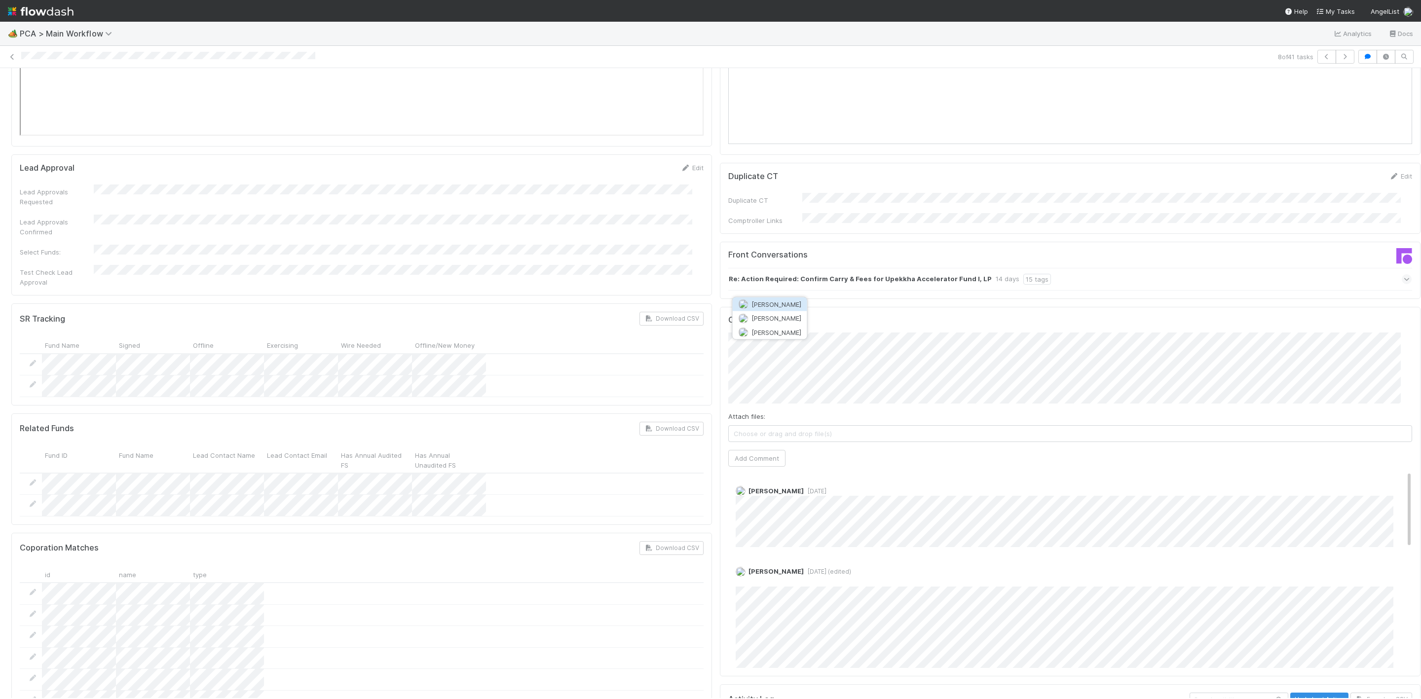
click at [762, 303] on span "[PERSON_NAME]" at bounding box center [777, 305] width 50 height 8
click at [745, 450] on button "Add Comment" at bounding box center [756, 458] width 57 height 17
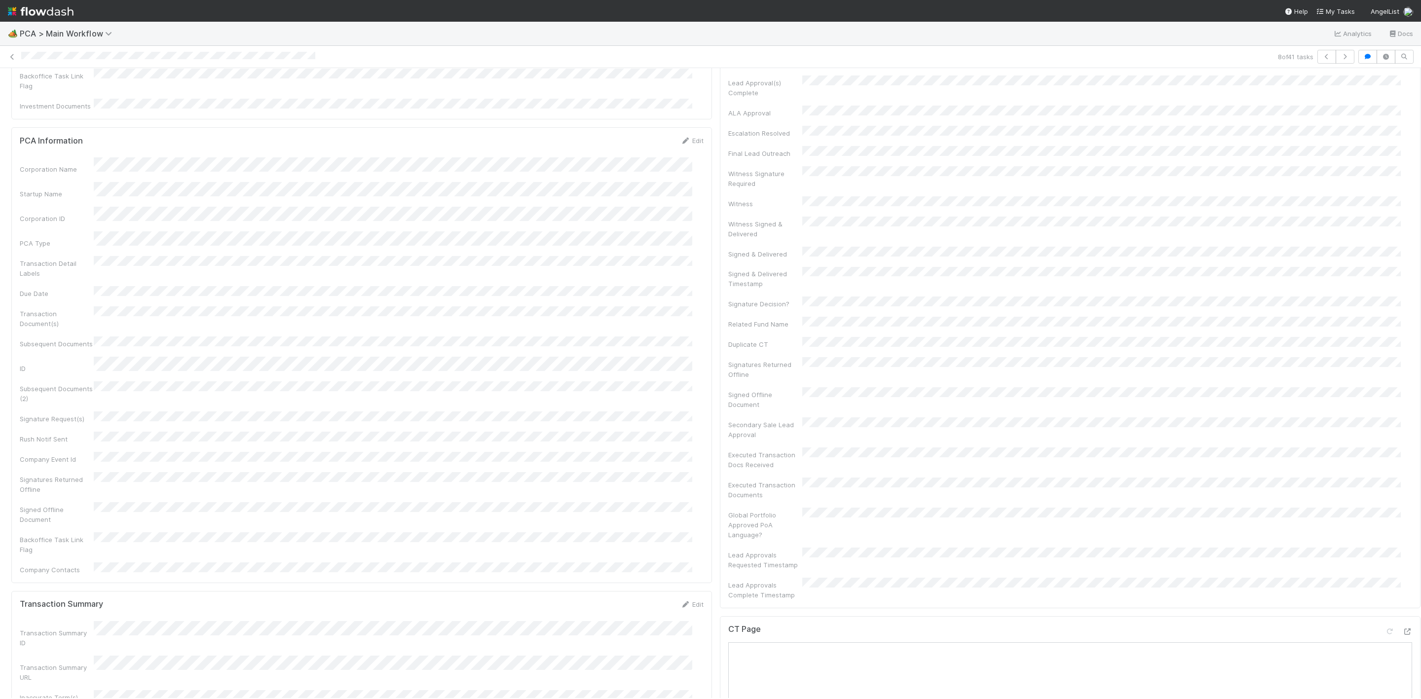
scroll to position [0, 0]
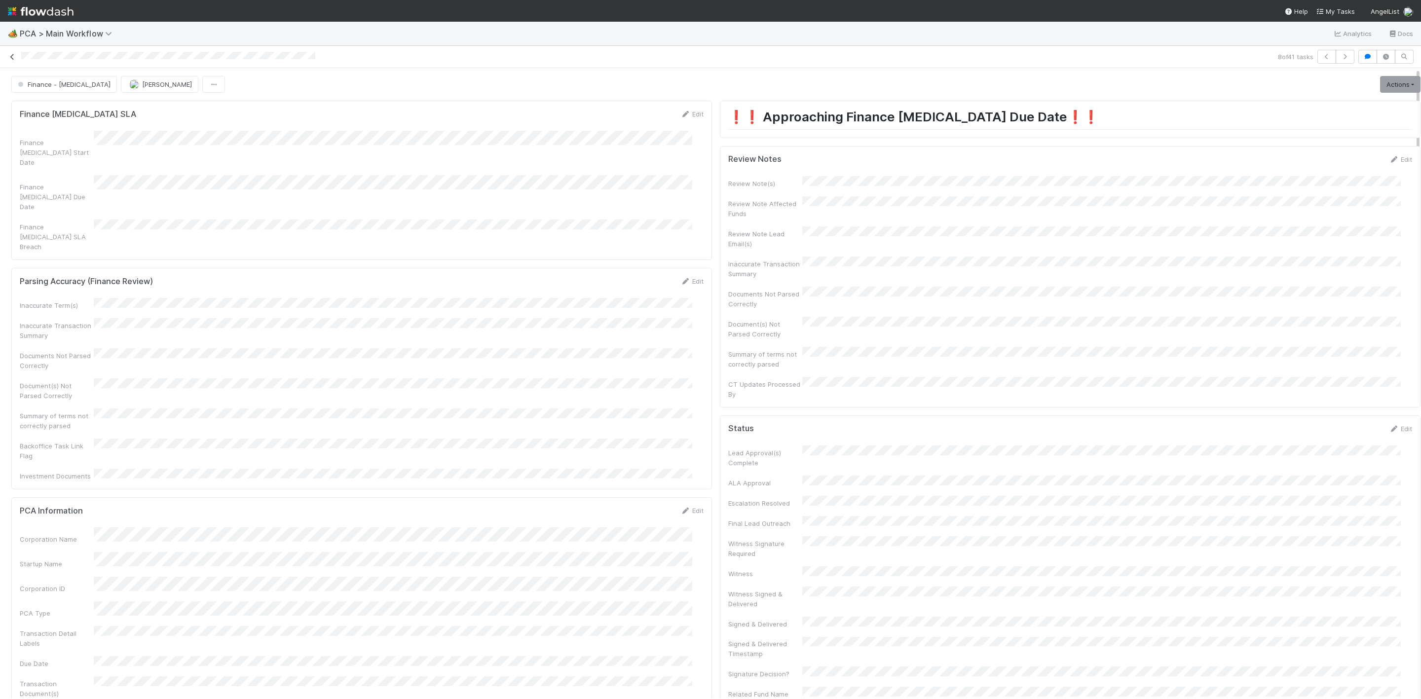
click at [12, 59] on icon at bounding box center [12, 57] width 10 height 6
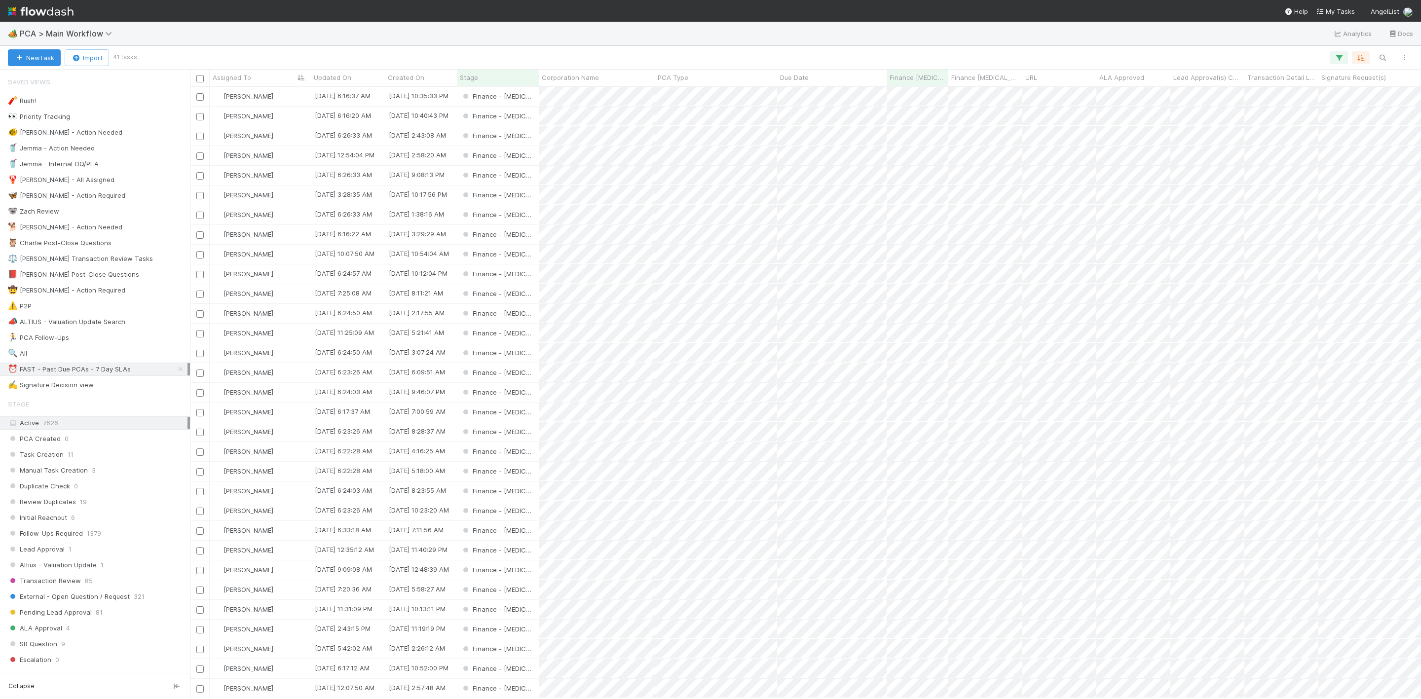
scroll to position [600, 1220]
click at [533, 211] on div "Finance - [MEDICAL_DATA]" at bounding box center [498, 214] width 82 height 19
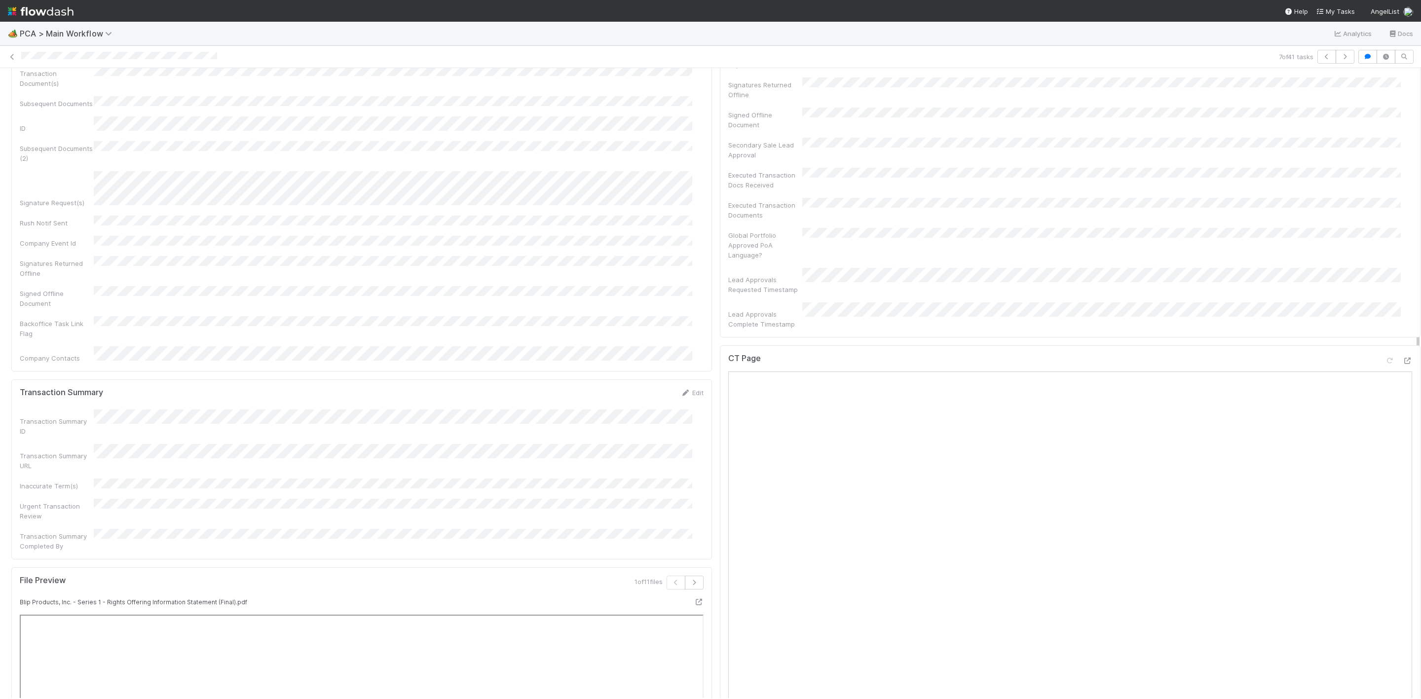
scroll to position [814, 0]
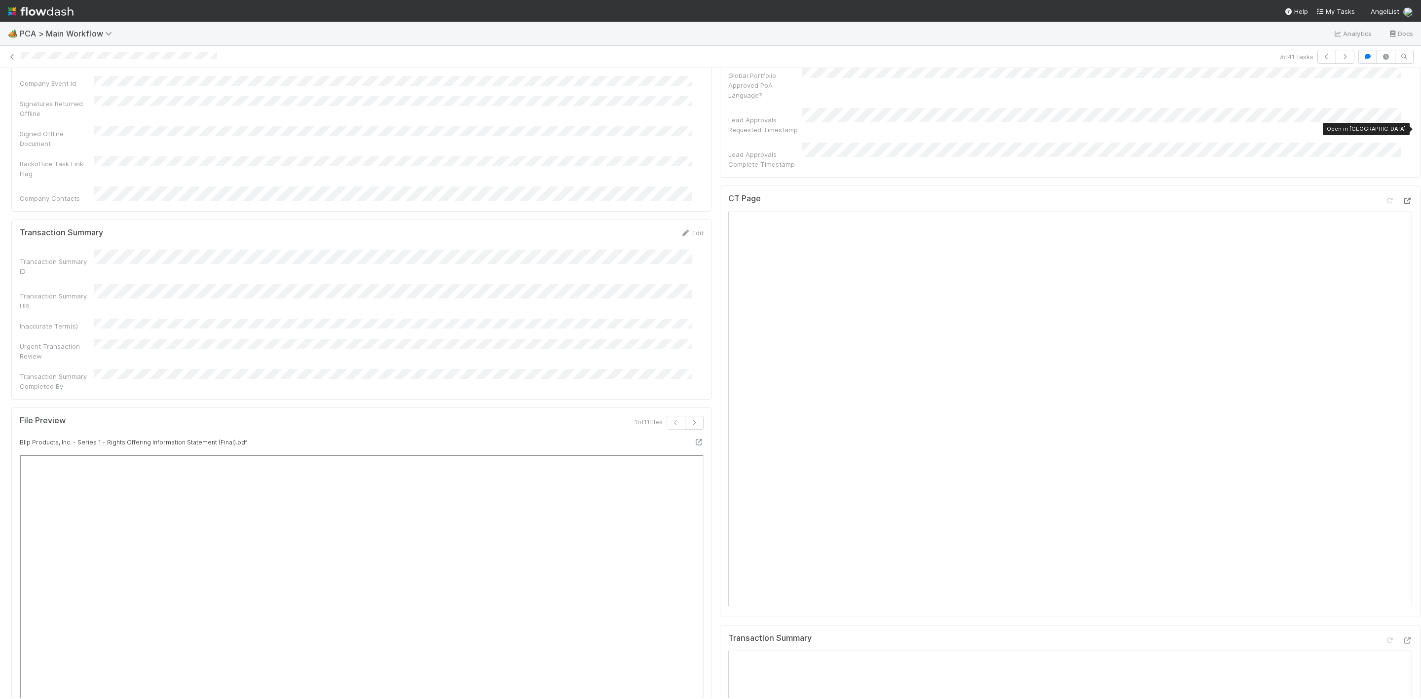
click at [1402, 198] on icon at bounding box center [1407, 201] width 10 height 6
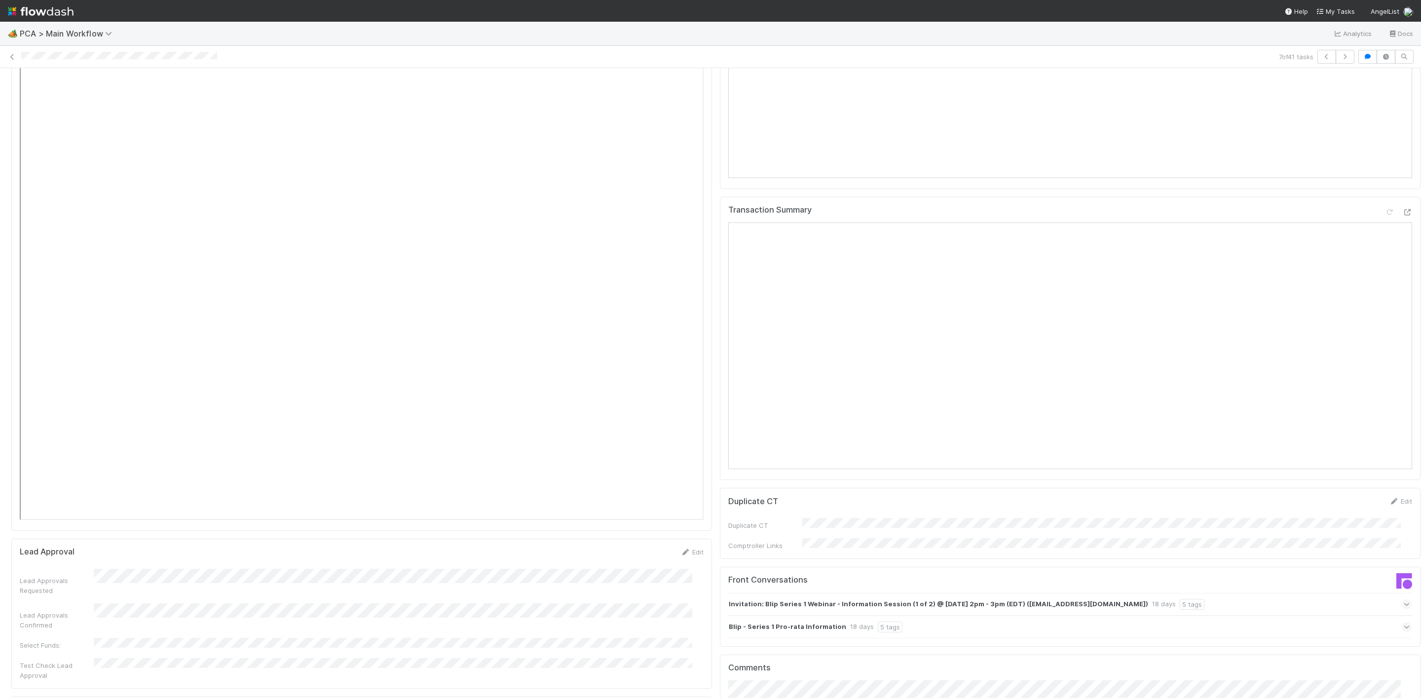
scroll to position [1036, 0]
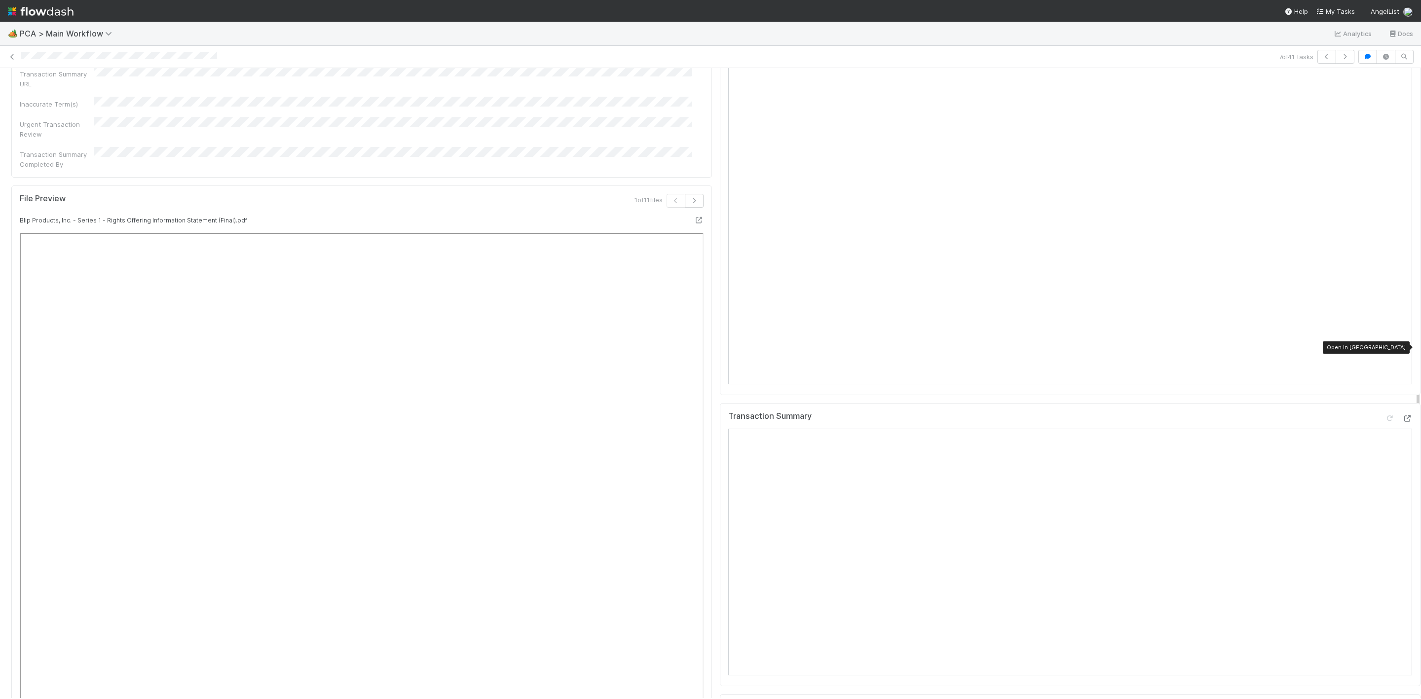
click at [1402, 415] on icon at bounding box center [1407, 418] width 10 height 6
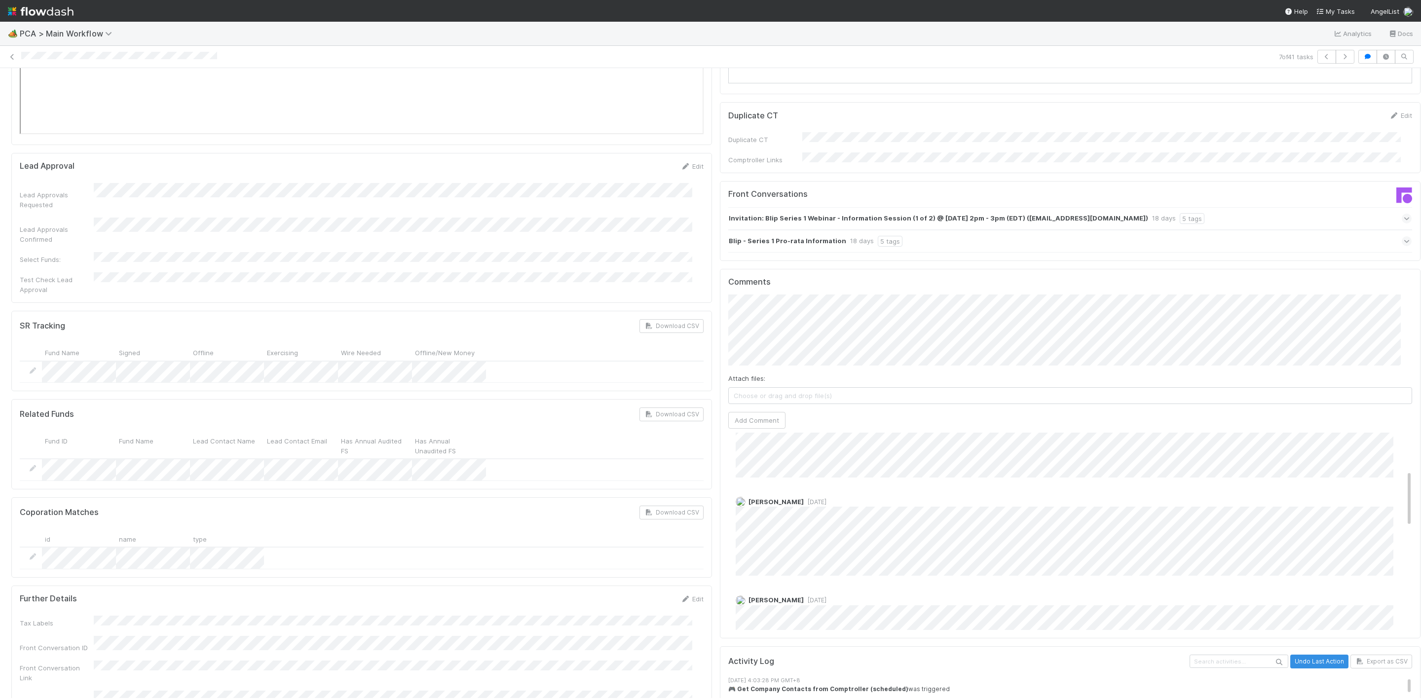
scroll to position [0, 0]
click at [757, 412] on button "Add Comment" at bounding box center [756, 420] width 57 height 17
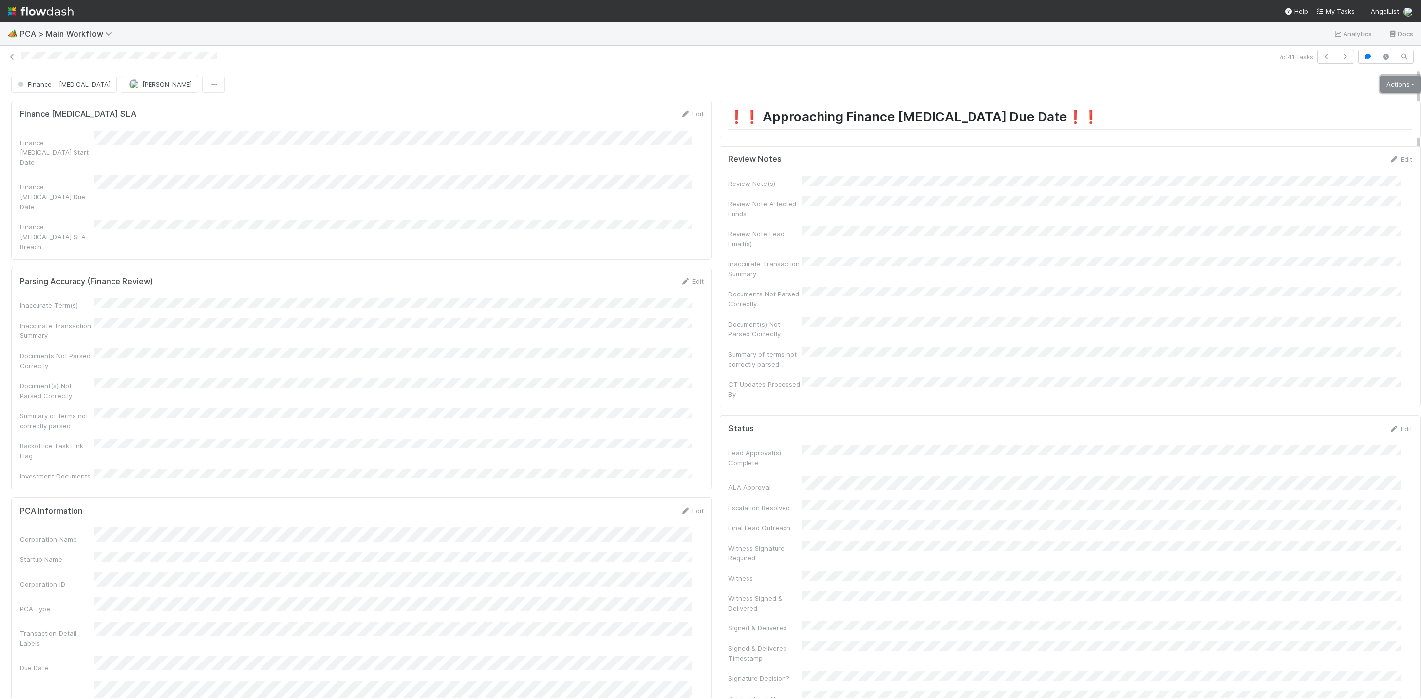
click at [1384, 83] on link "Actions" at bounding box center [1400, 84] width 40 height 17
click at [1309, 117] on button "Move to Post-Close Question" at bounding box center [1344, 120] width 160 height 14
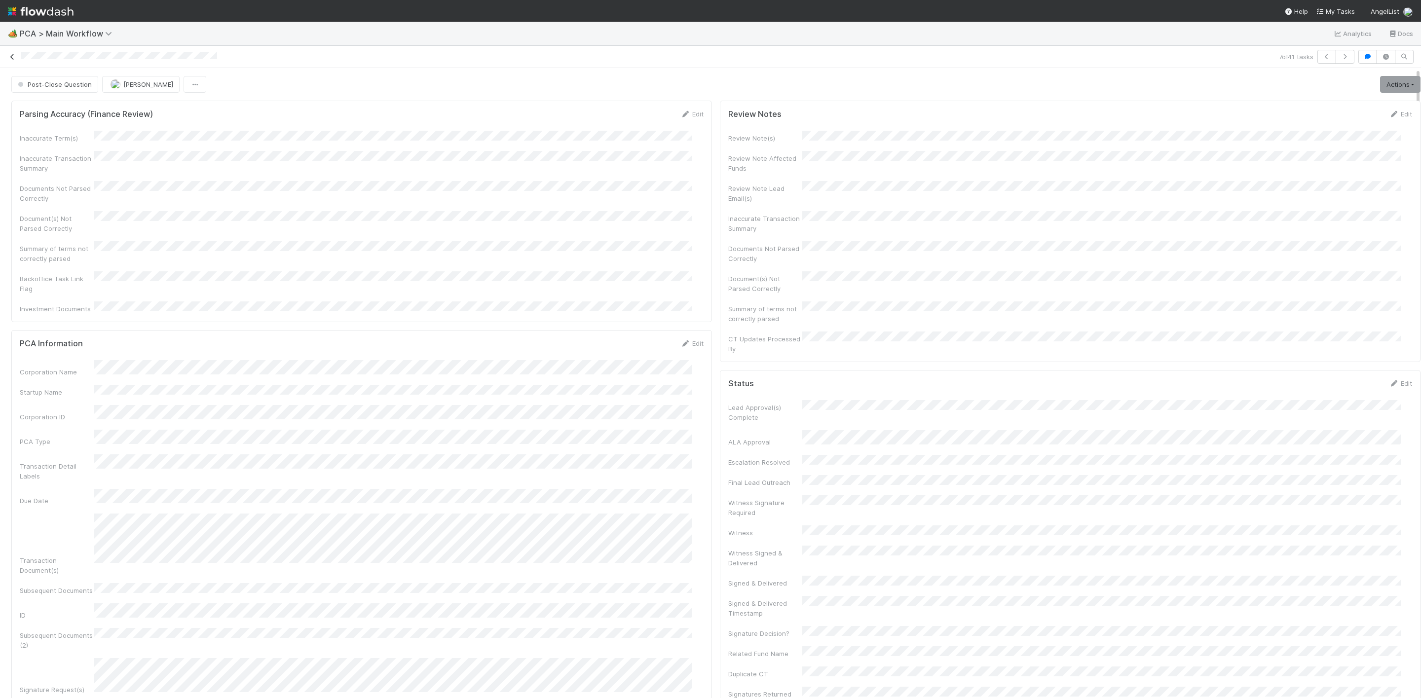
click at [13, 58] on icon at bounding box center [12, 57] width 10 height 6
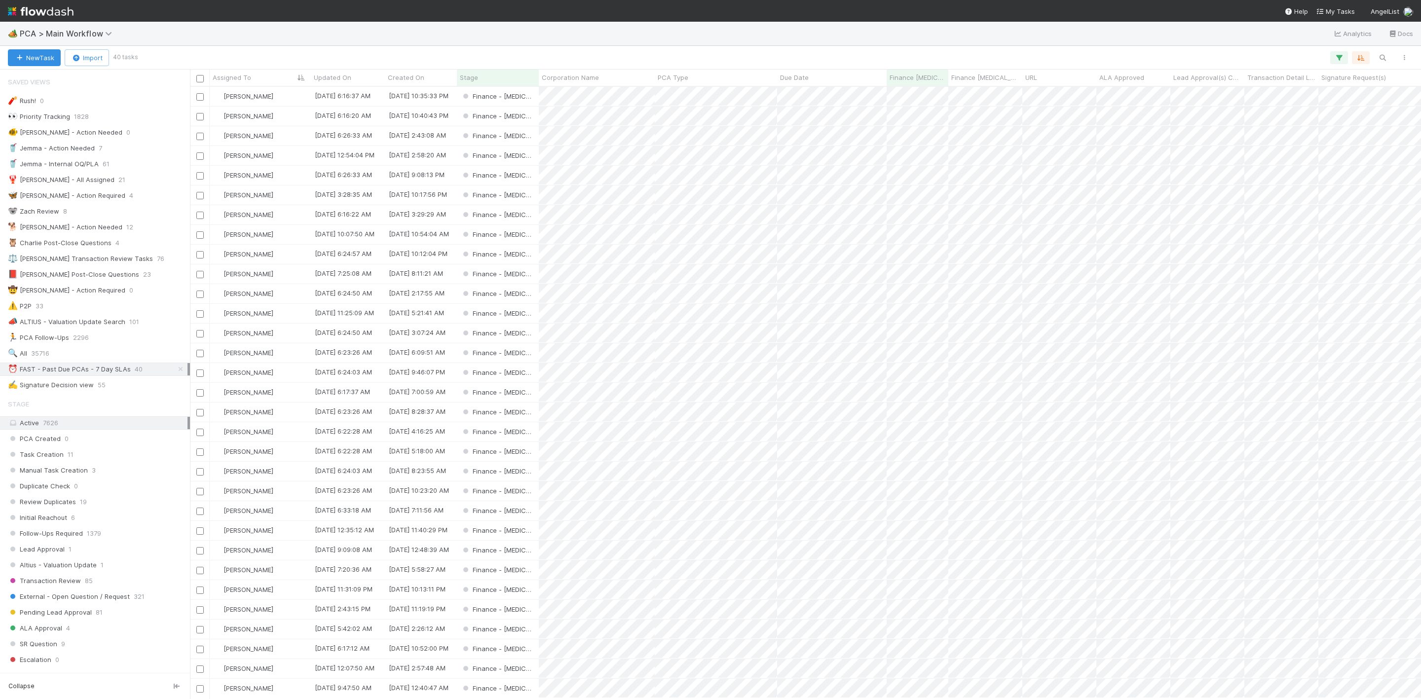
scroll to position [600, 1220]
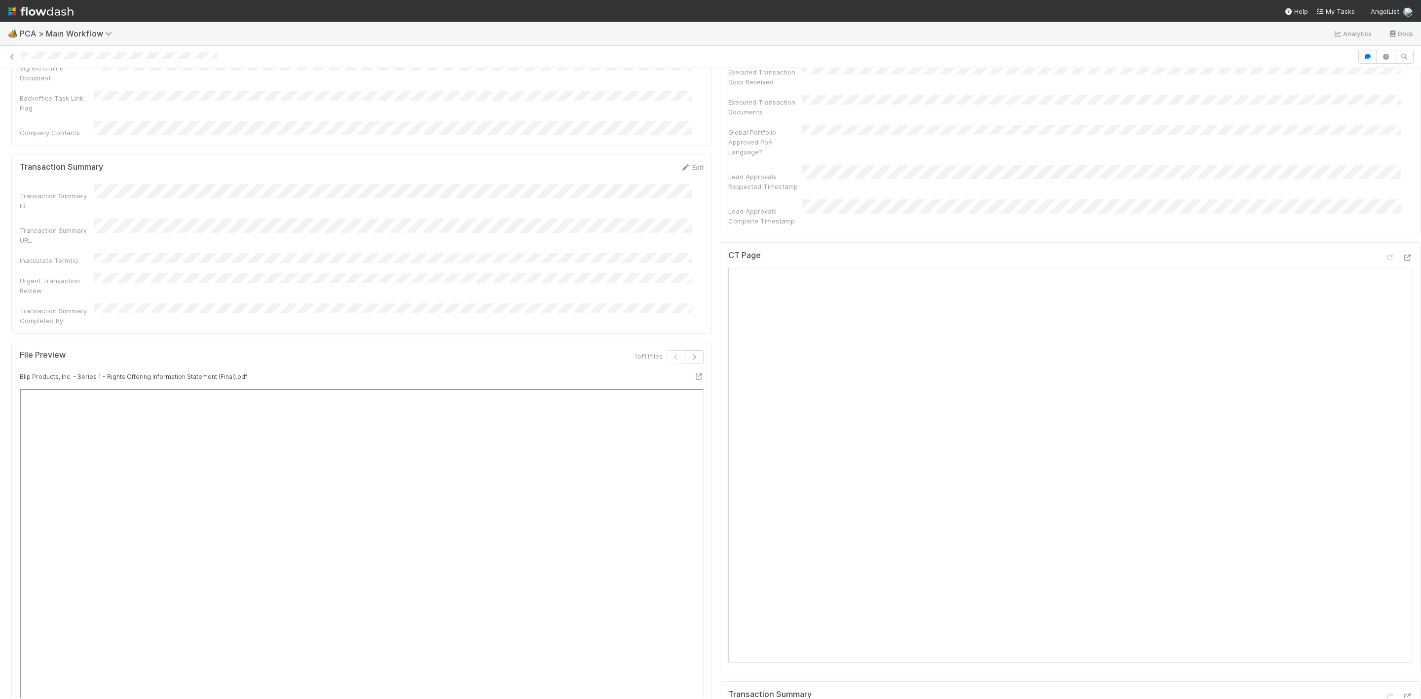
scroll to position [962, 0]
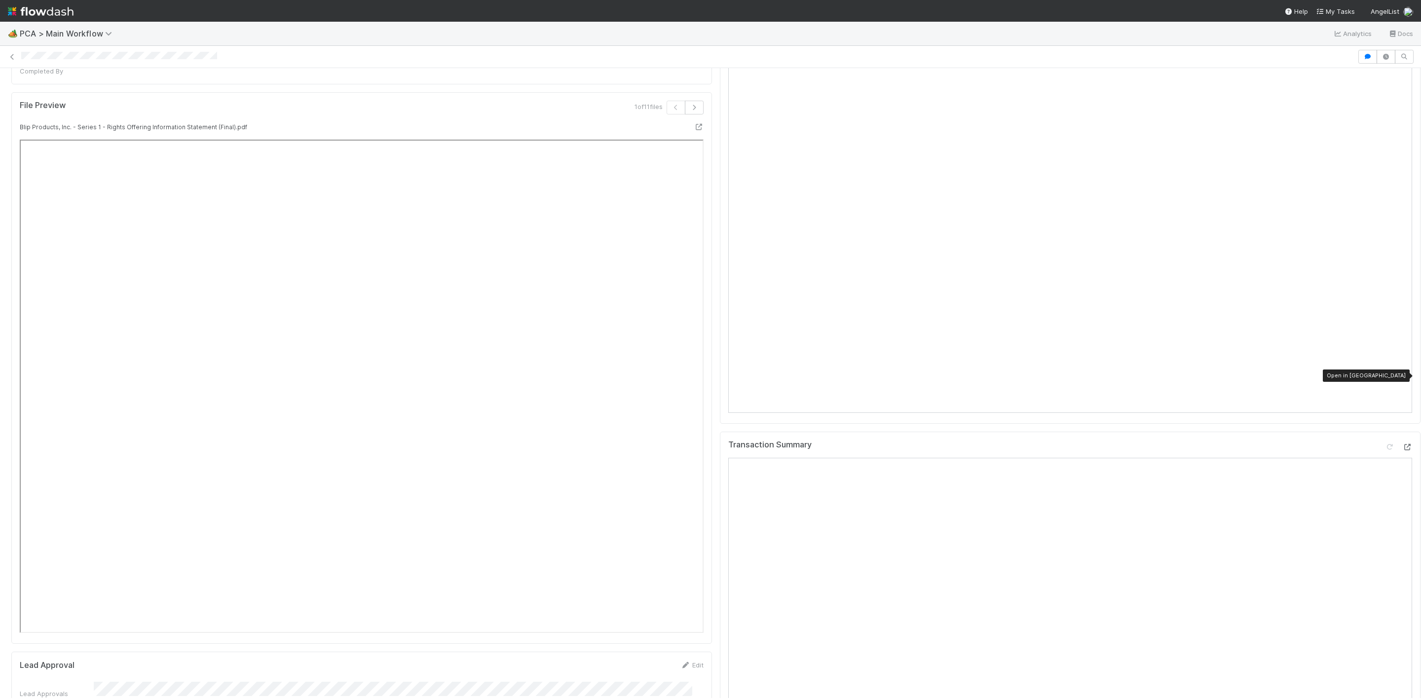
click at [1402, 442] on div at bounding box center [1407, 447] width 10 height 10
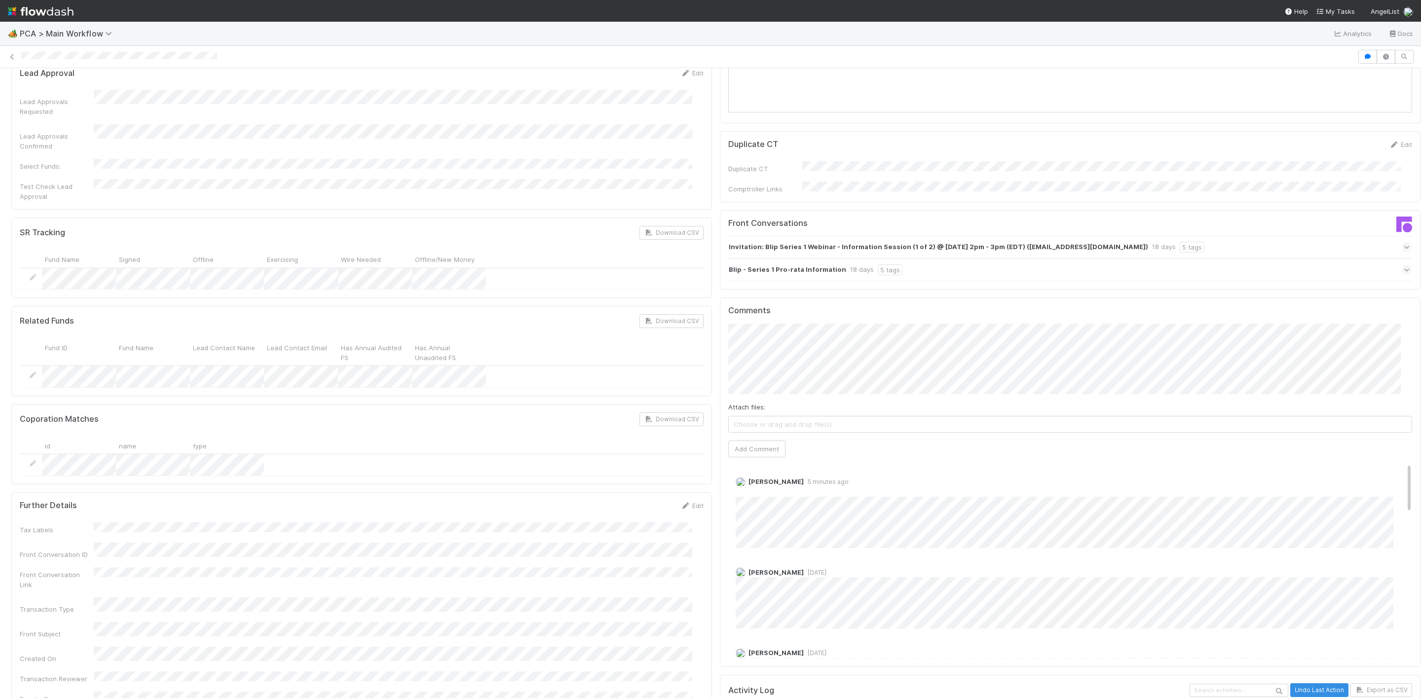
scroll to position [74, 0]
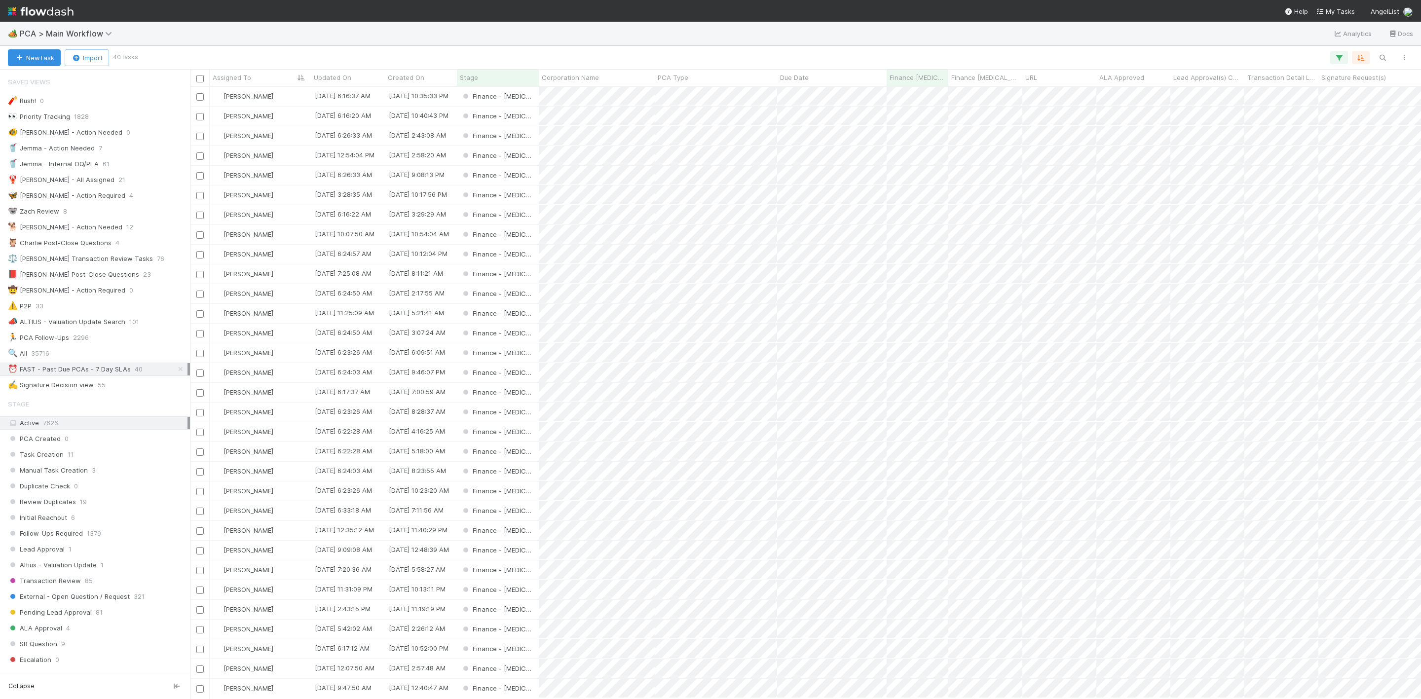
scroll to position [600, 1220]
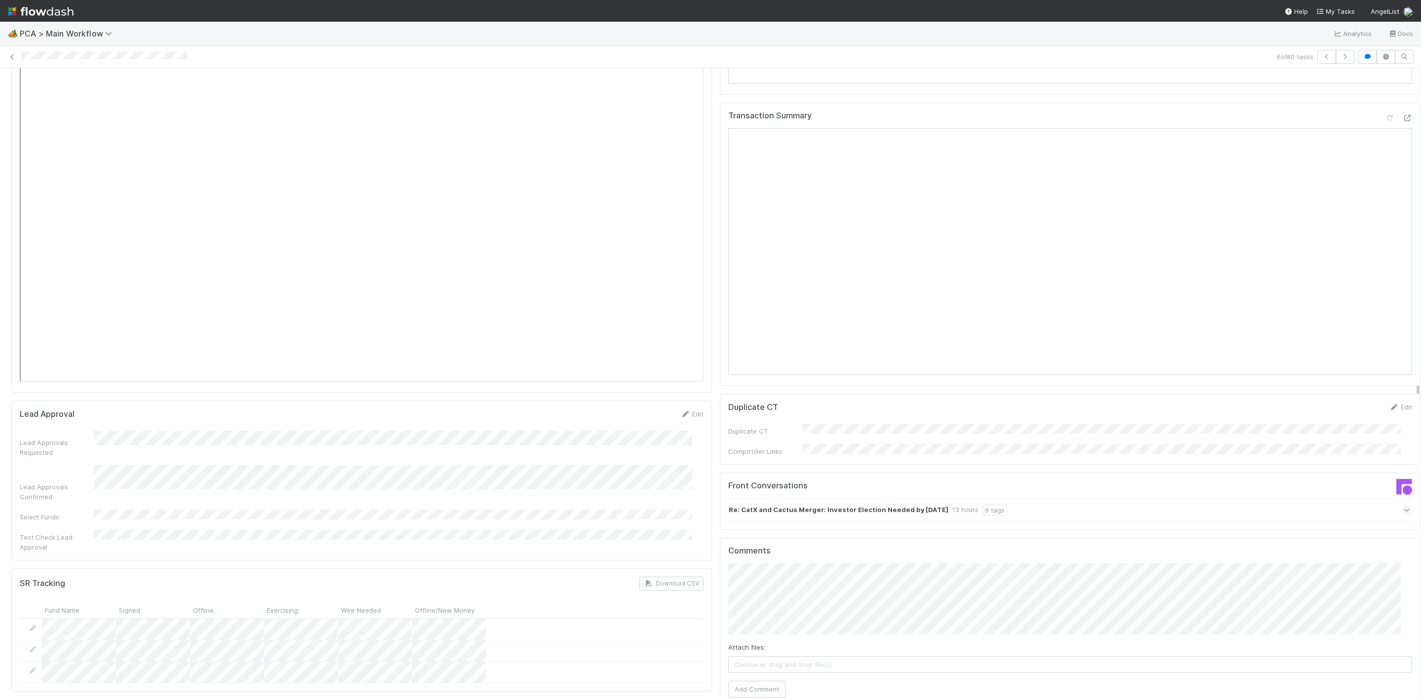
scroll to position [1480, 0]
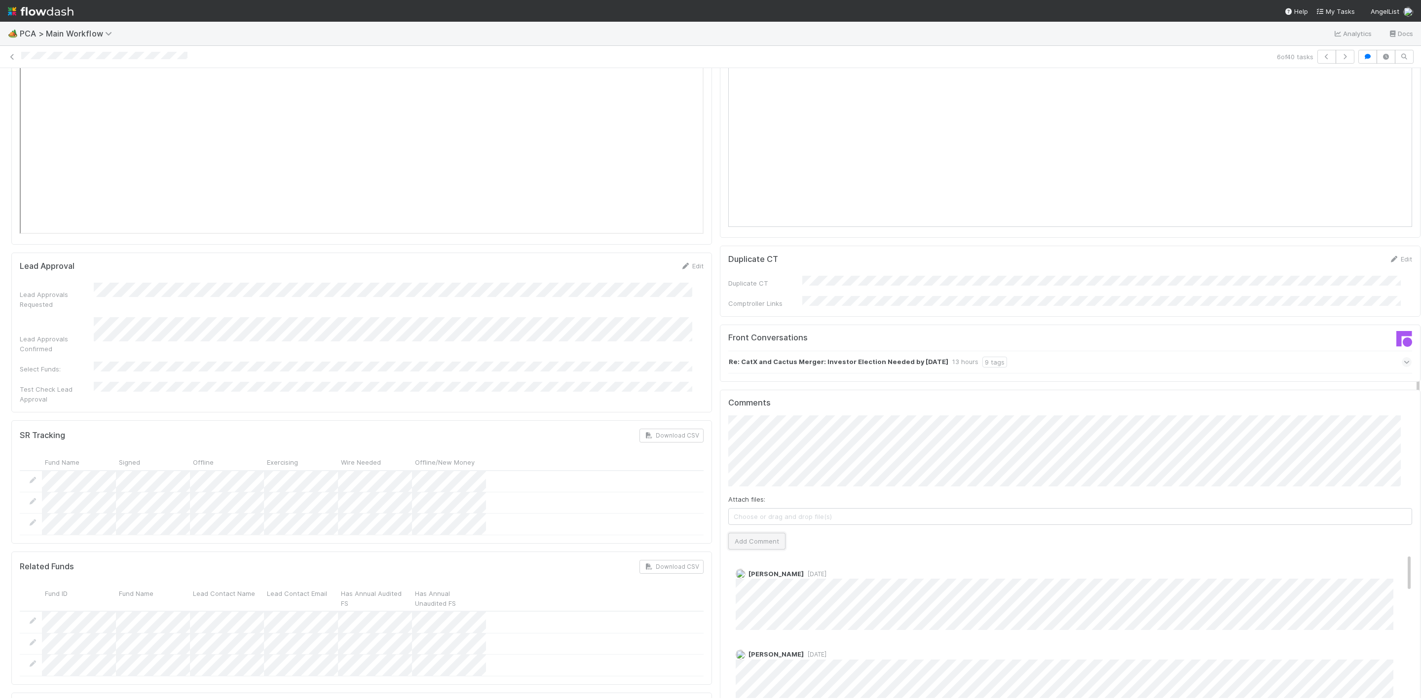
click at [773, 533] on button "Add Comment" at bounding box center [756, 541] width 57 height 17
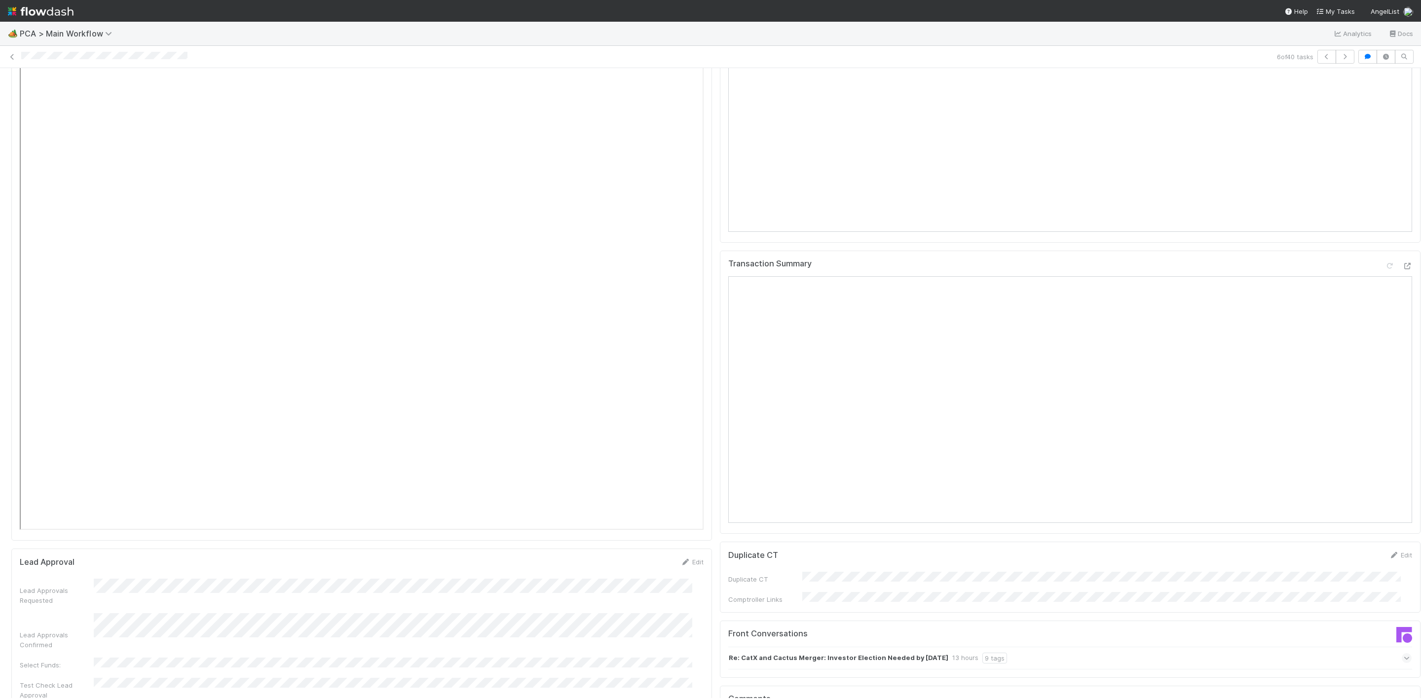
scroll to position [962, 0]
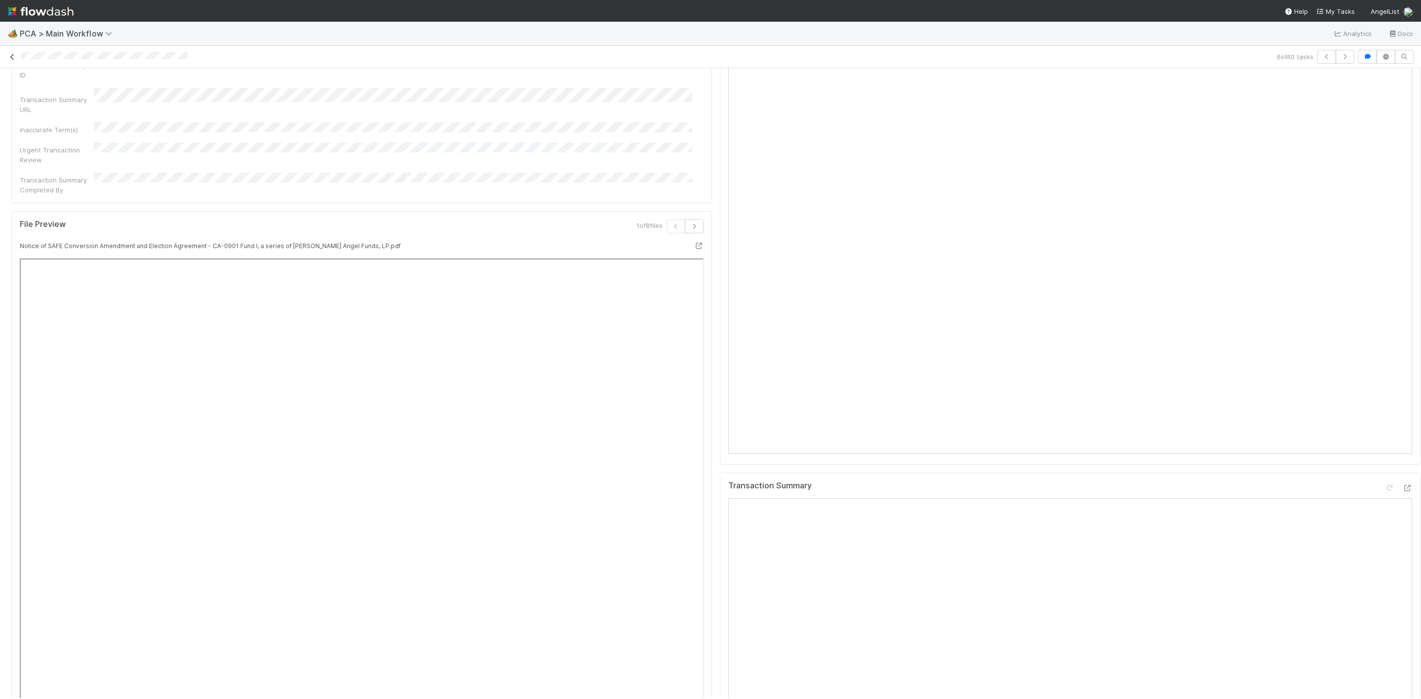
click at [16, 58] on icon at bounding box center [12, 57] width 10 height 6
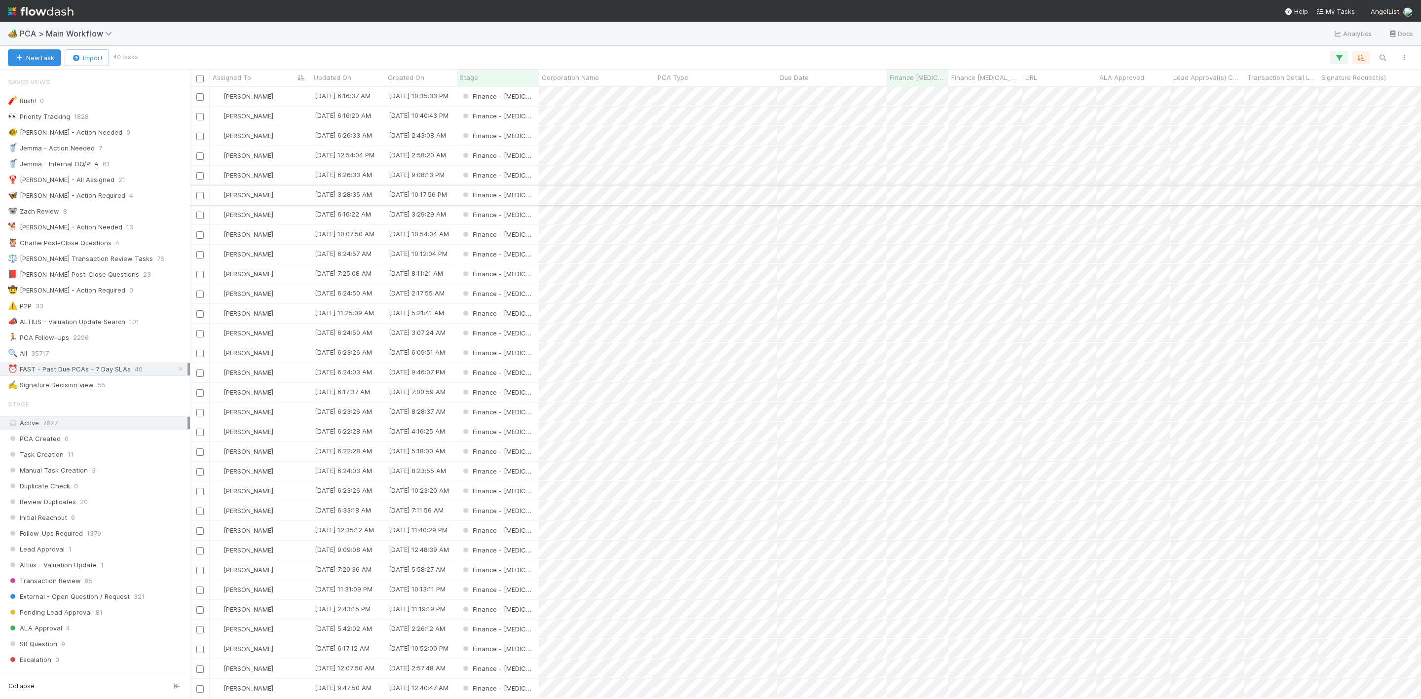
click at [538, 197] on div "Finance - [MEDICAL_DATA]" at bounding box center [498, 195] width 82 height 19
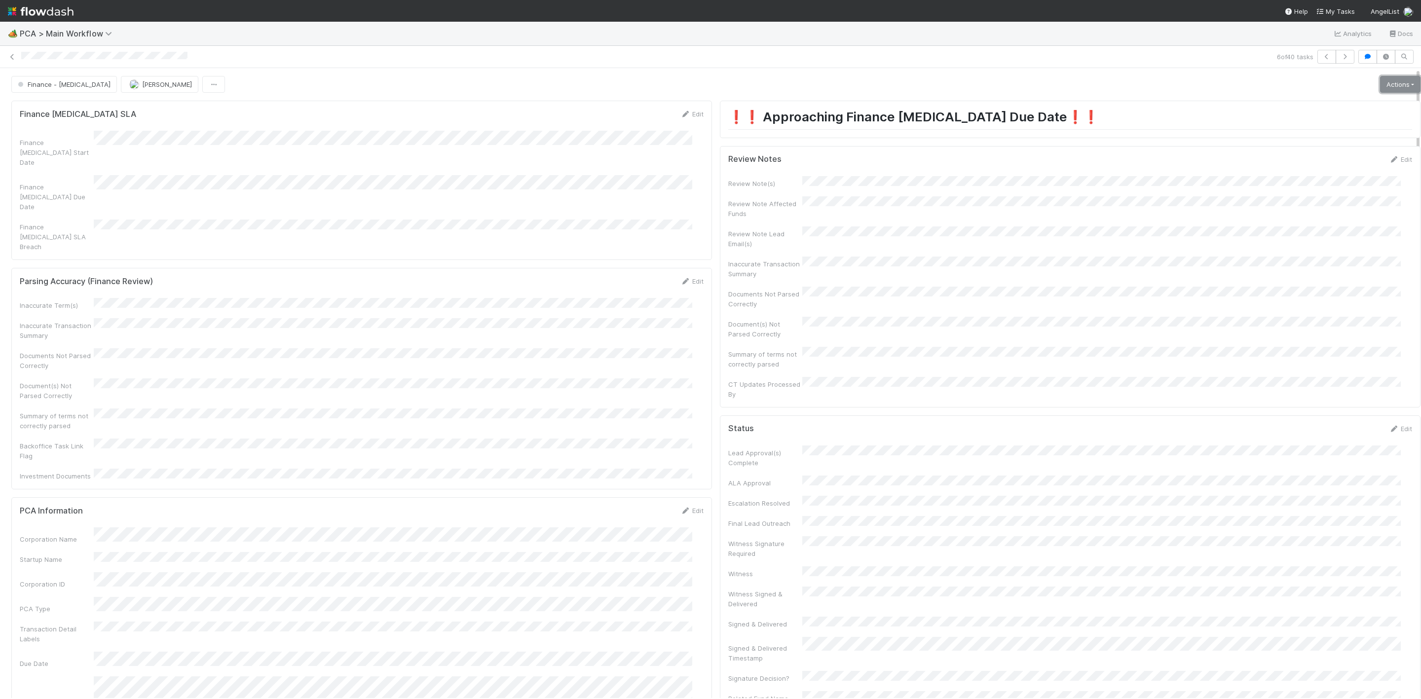
click at [1380, 80] on link "Actions" at bounding box center [1400, 84] width 40 height 17
click at [1331, 118] on button "Move to Post-Close Question" at bounding box center [1344, 120] width 160 height 14
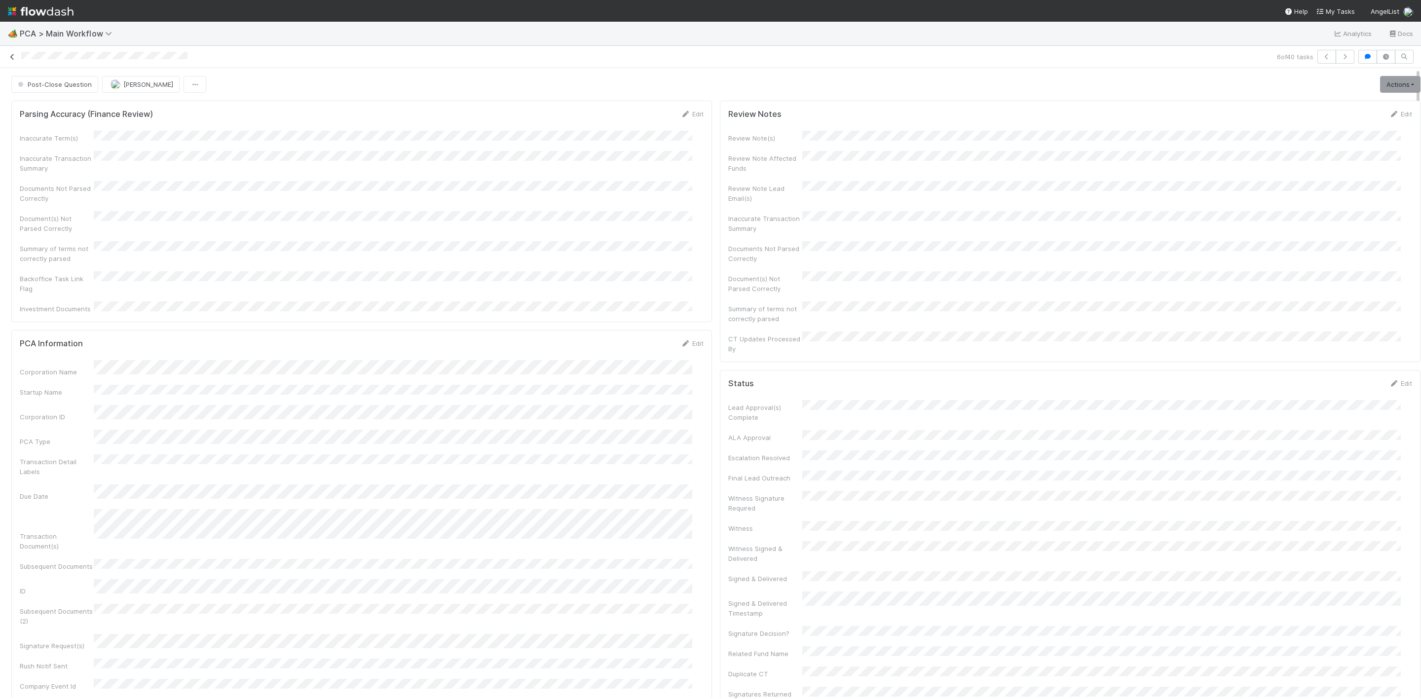
click at [12, 54] on icon at bounding box center [12, 57] width 10 height 6
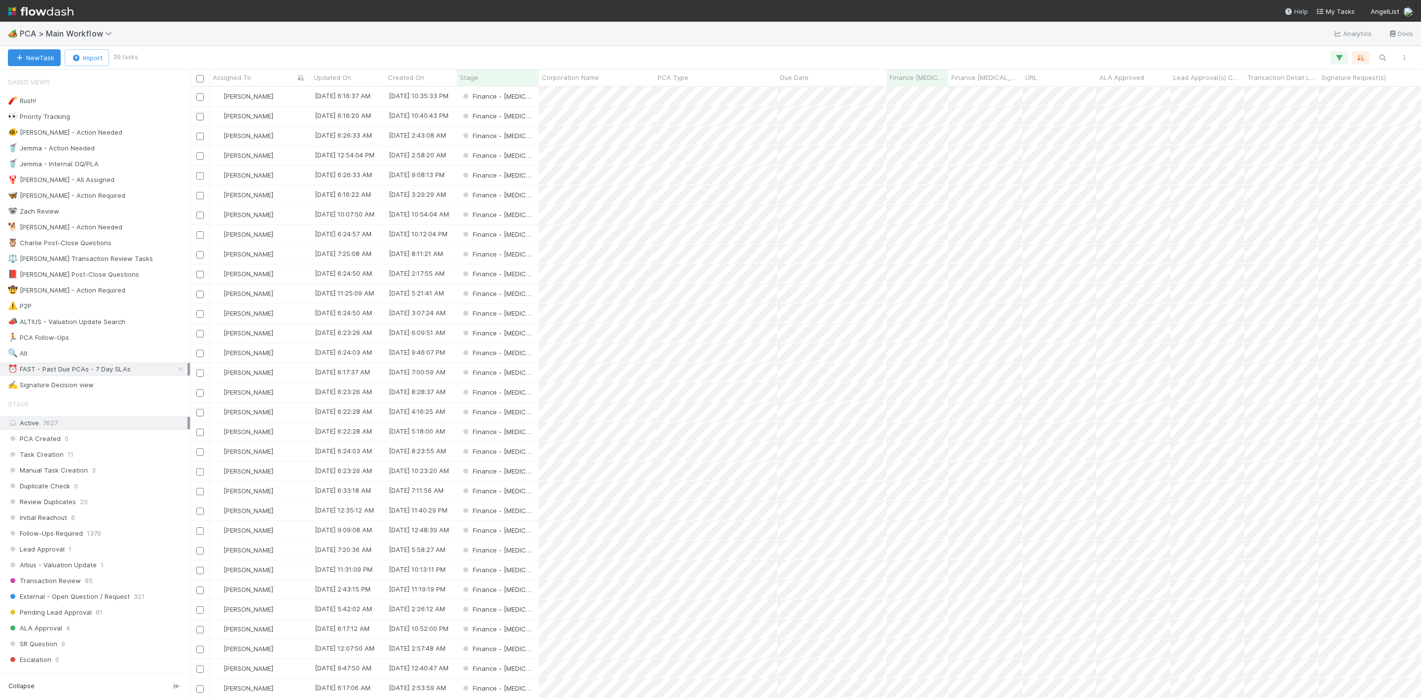
scroll to position [600, 1220]
click at [530, 138] on div "Finance - [MEDICAL_DATA]" at bounding box center [498, 135] width 82 height 19
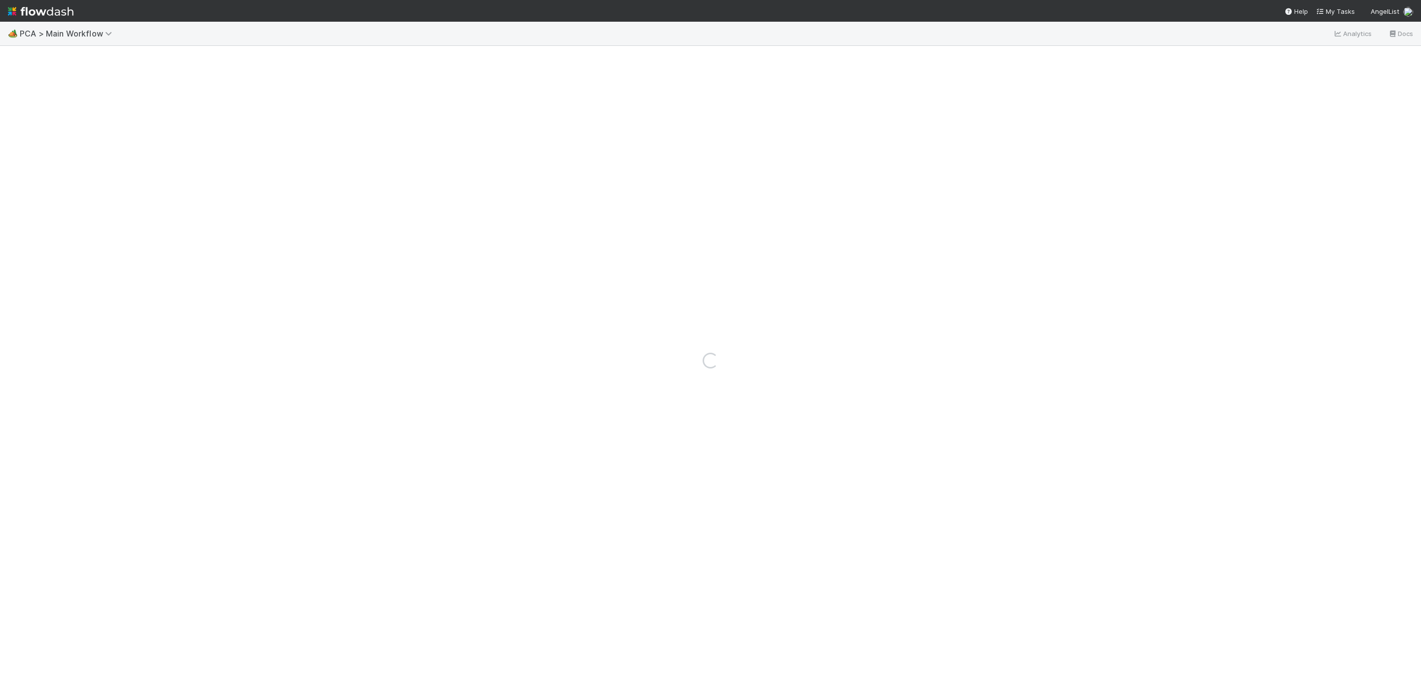
click at [436, 0] on nav "Help My Tasks AngelList" at bounding box center [710, 11] width 1421 height 22
click at [1402, 559] on icon at bounding box center [1407, 562] width 10 height 6
click at [8, 54] on icon at bounding box center [12, 57] width 10 height 6
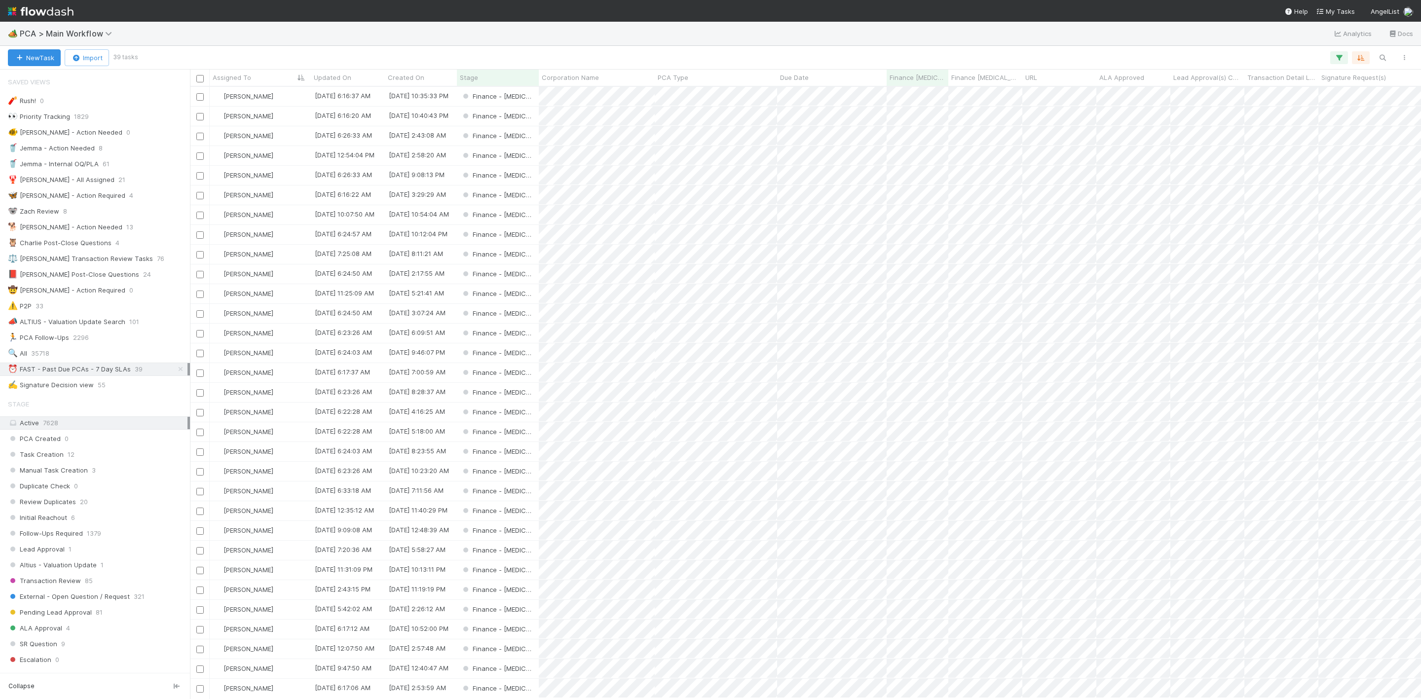
scroll to position [600, 1220]
